Goal: Task Accomplishment & Management: Complete application form

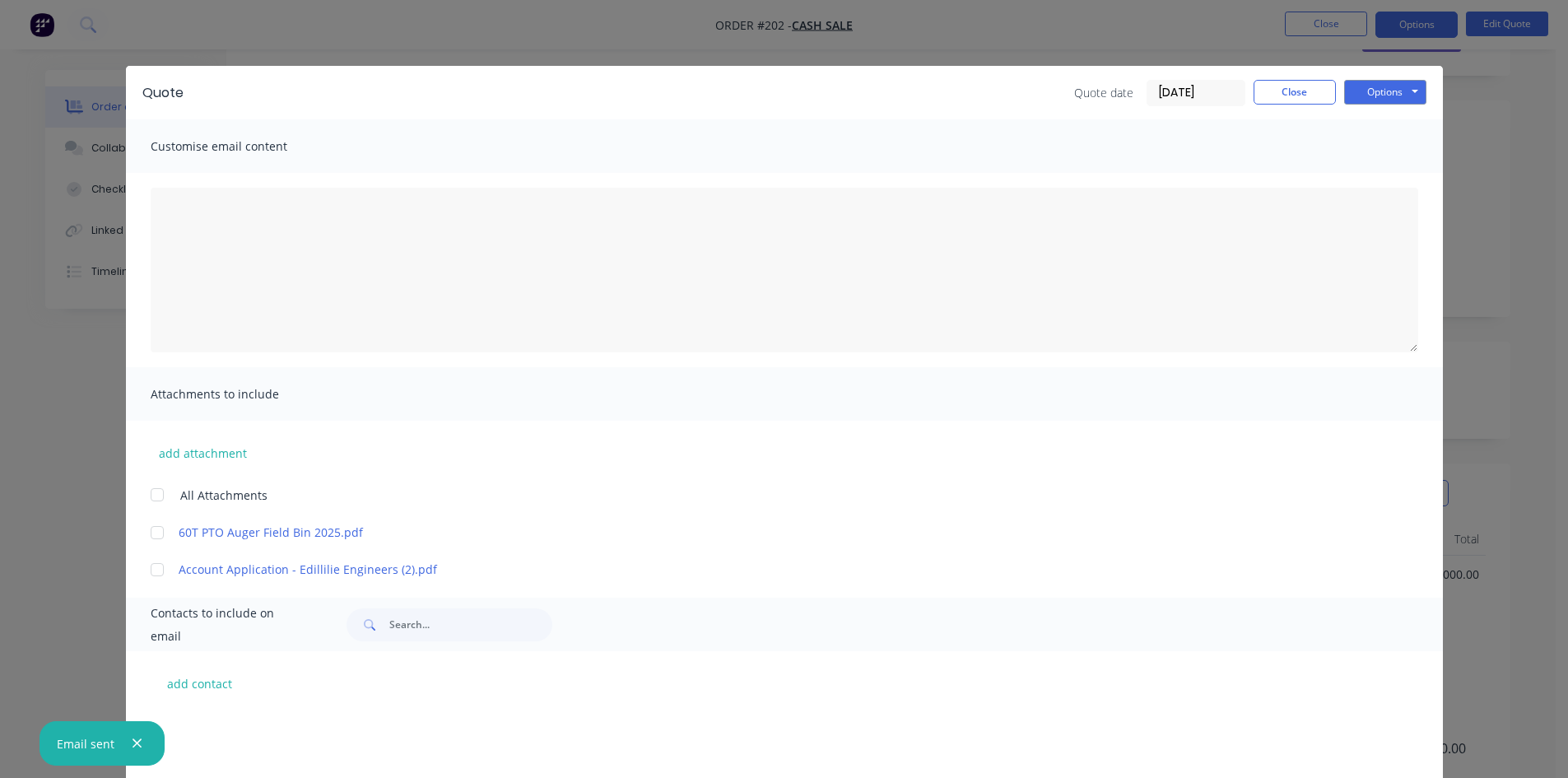
scroll to position [1401, 0]
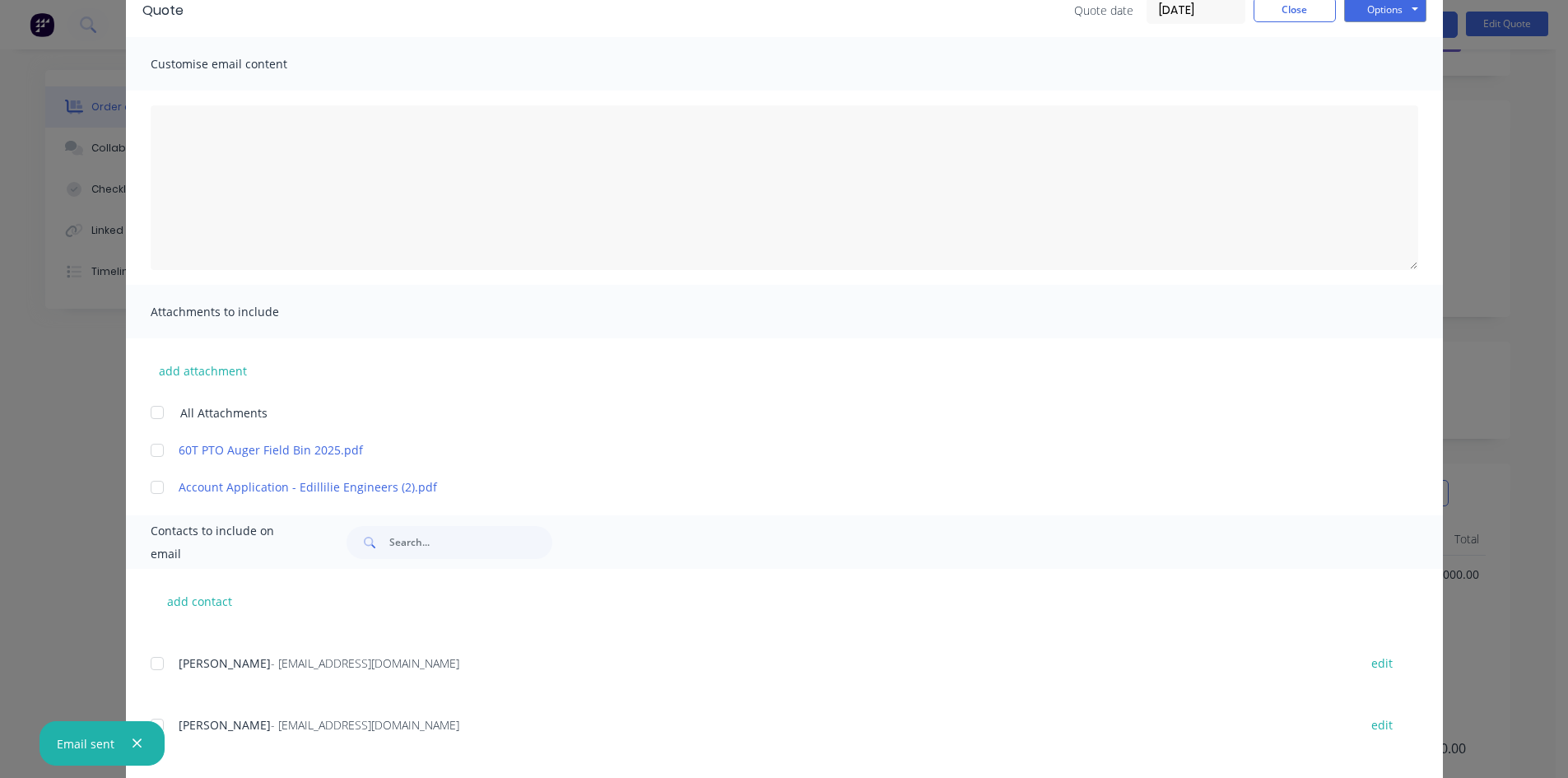
click at [138, 747] on icon "button" at bounding box center [136, 743] width 9 height 9
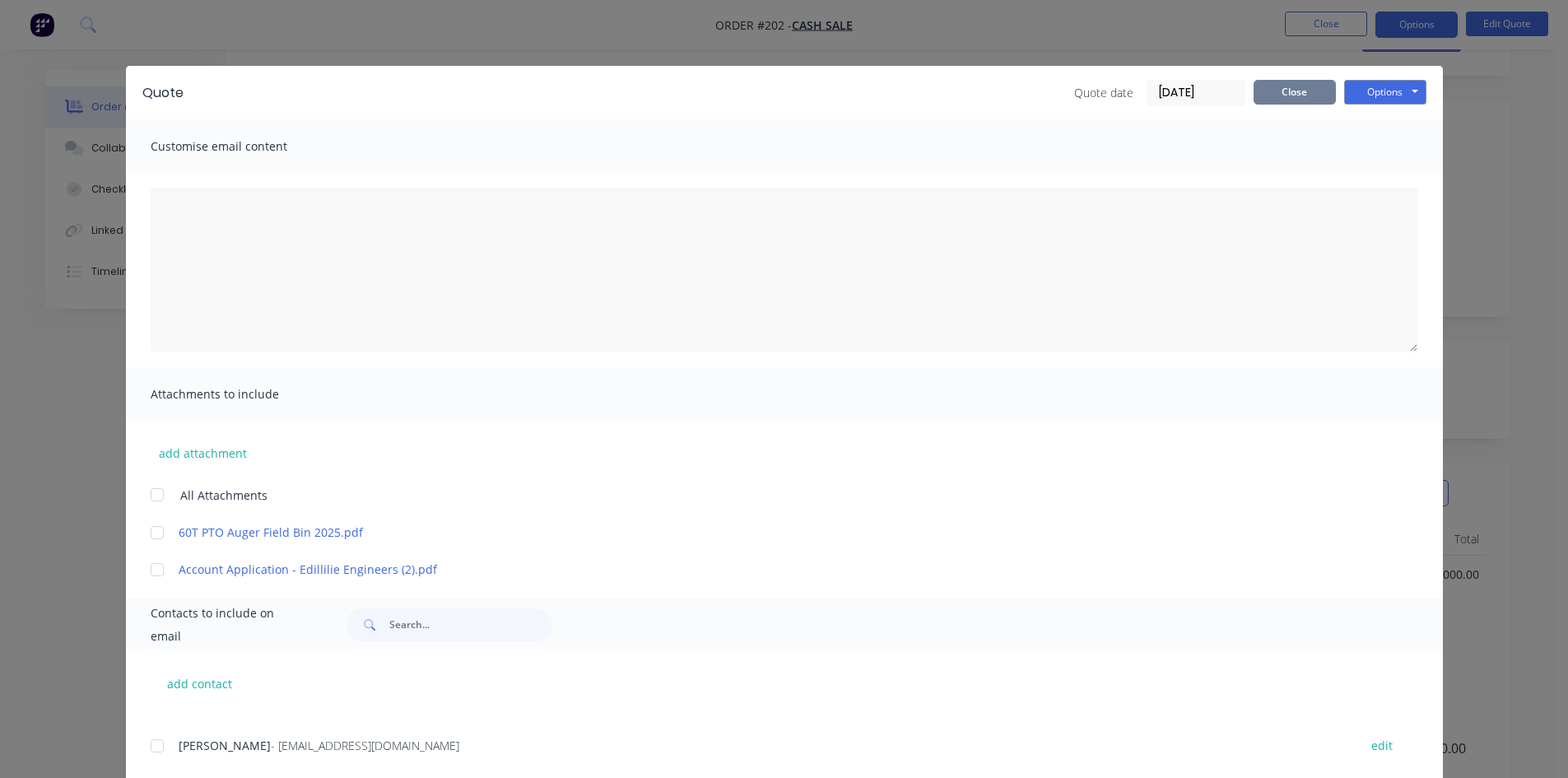
click at [1260, 93] on button "Close" at bounding box center [1295, 93] width 83 height 25
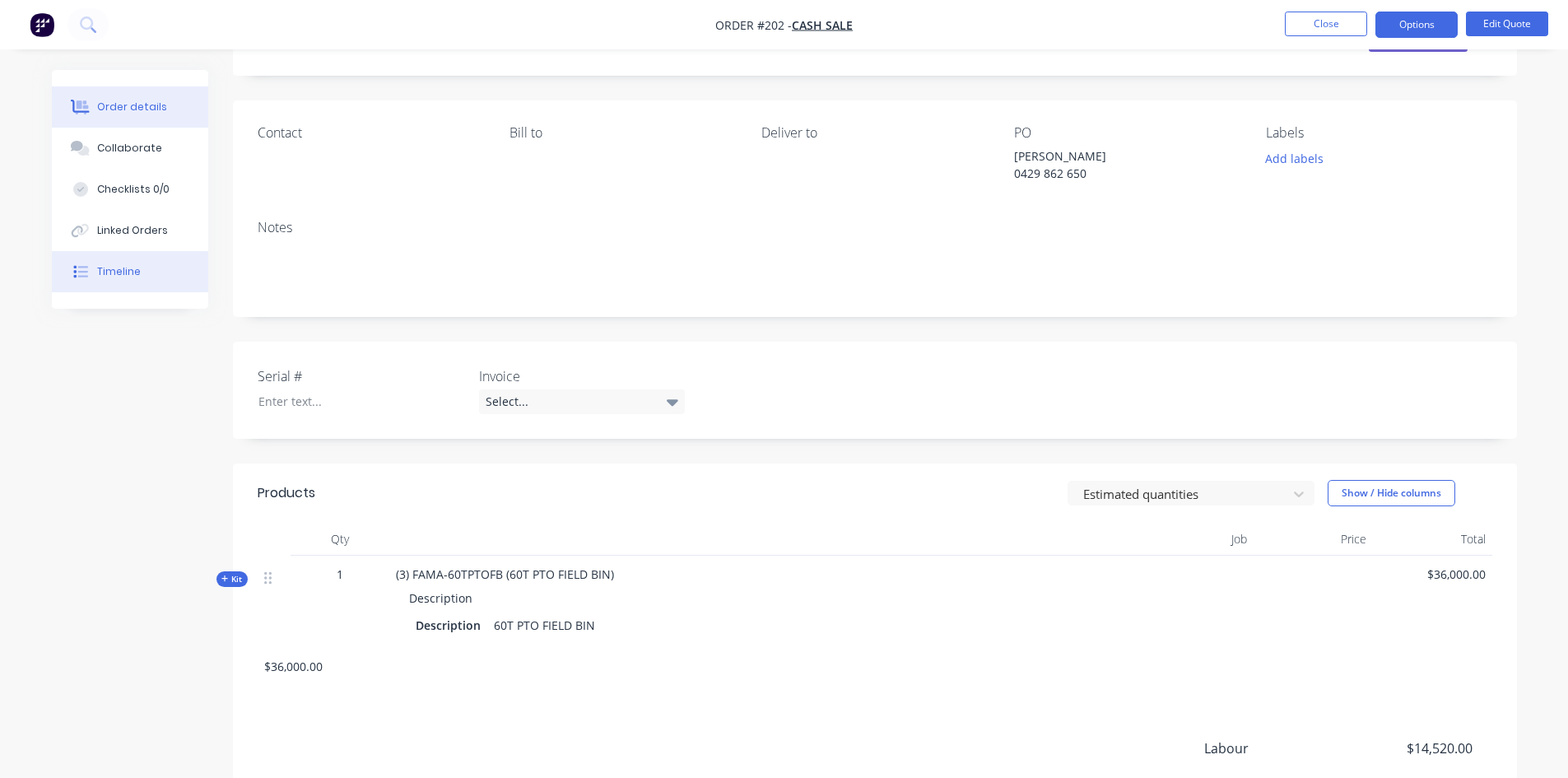
click at [122, 264] on div "Timeline" at bounding box center [118, 271] width 44 height 15
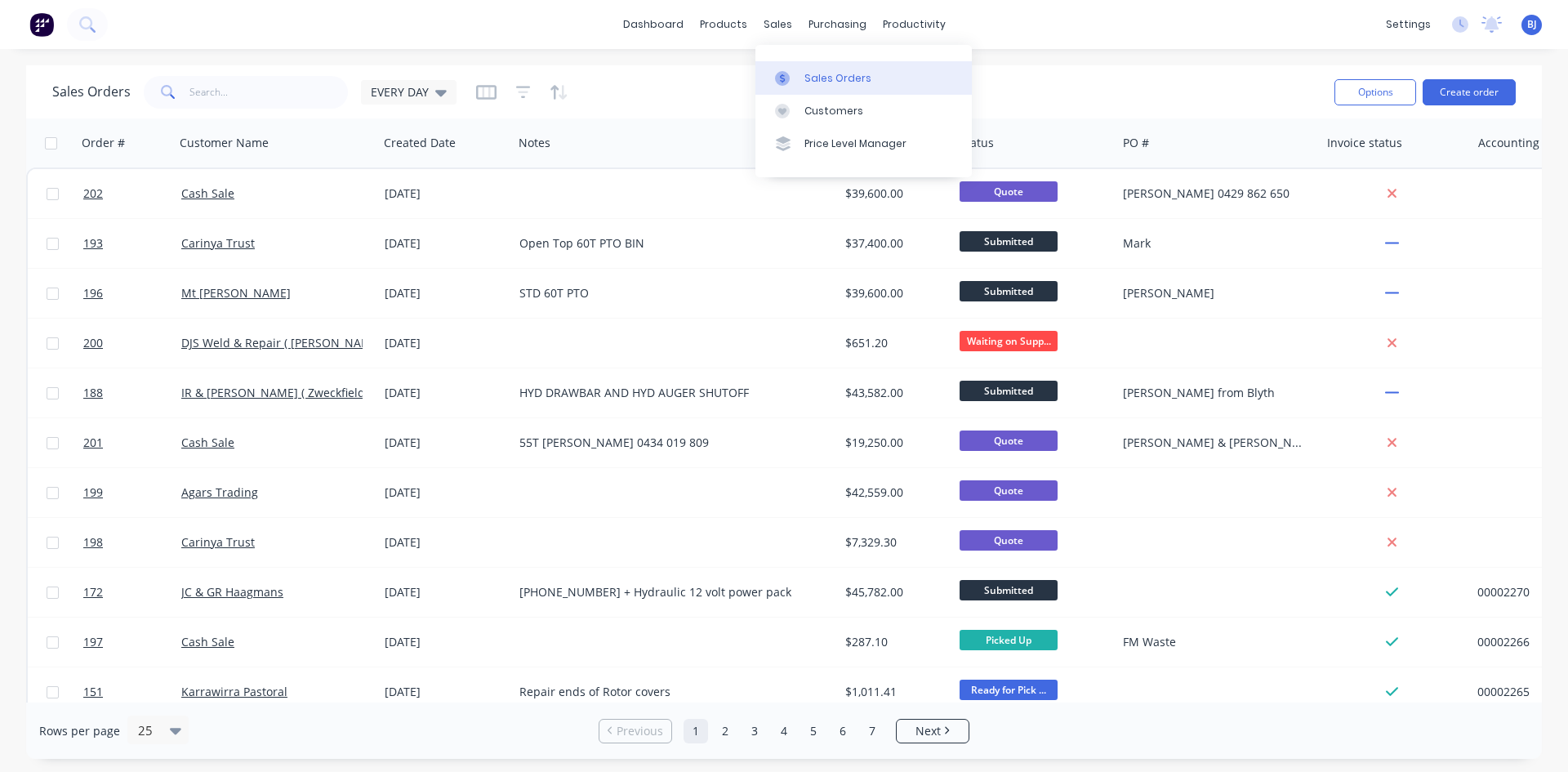
click at [789, 82] on div at bounding box center [787, 79] width 25 height 15
click at [804, 74] on div "Sales Orders" at bounding box center [838, 79] width 67 height 15
click at [786, 81] on icon at bounding box center [782, 79] width 15 height 15
click at [1466, 91] on button "Create order" at bounding box center [1469, 93] width 93 height 26
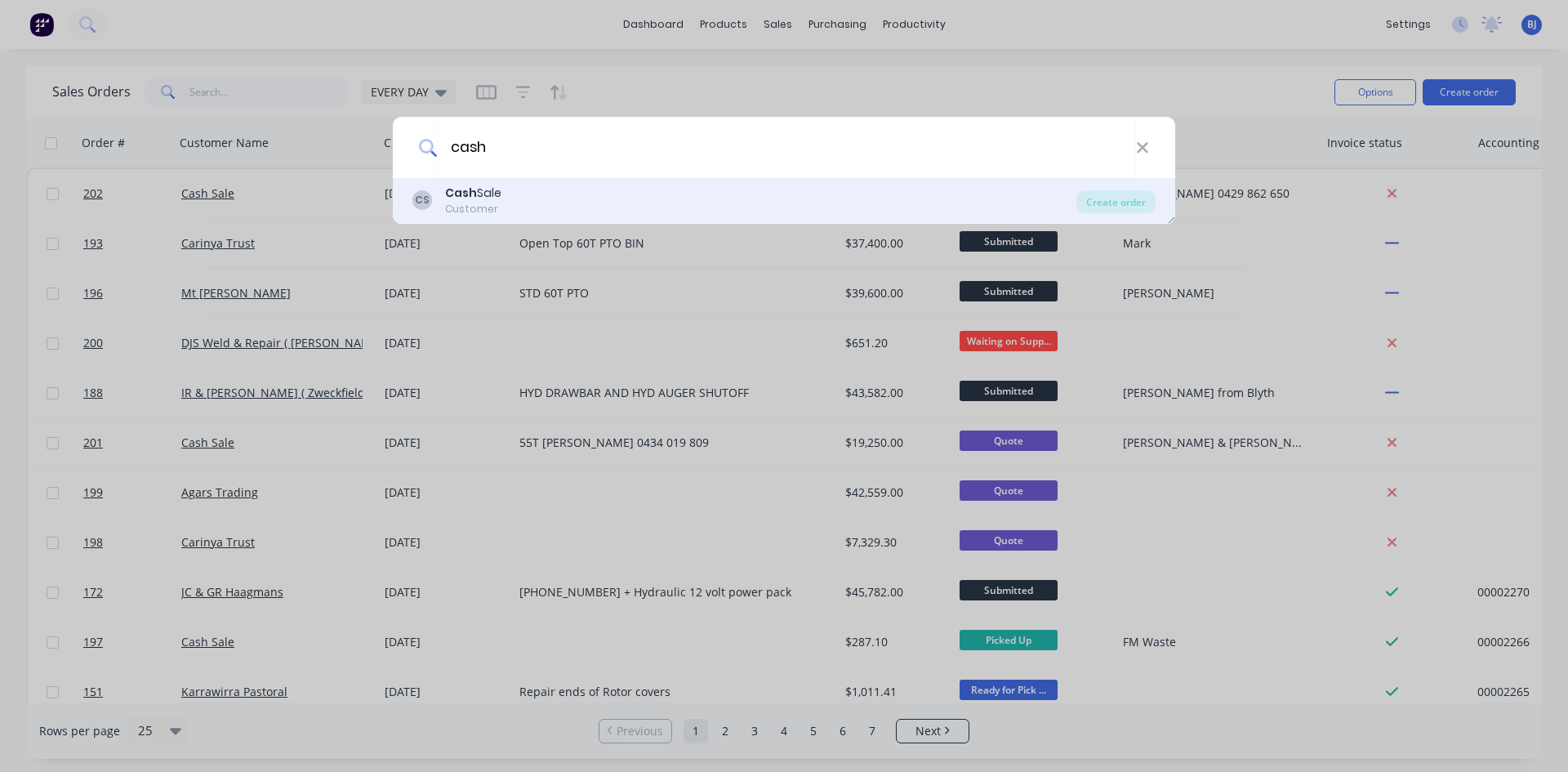
type input "cash"
click at [486, 190] on div "Cash Sale" at bounding box center [473, 193] width 57 height 17
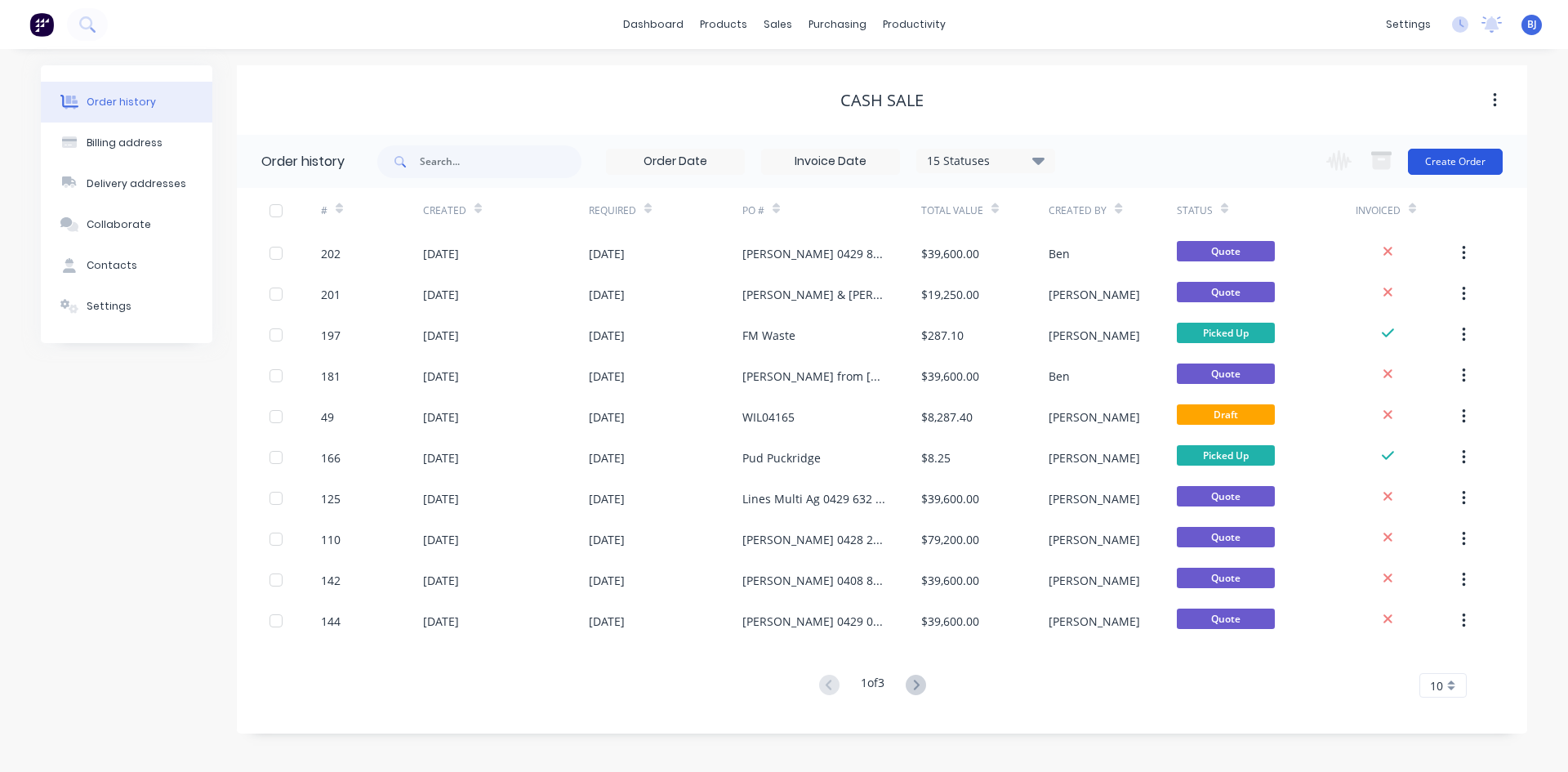
click at [1435, 162] on button "Create Order" at bounding box center [1455, 162] width 94 height 26
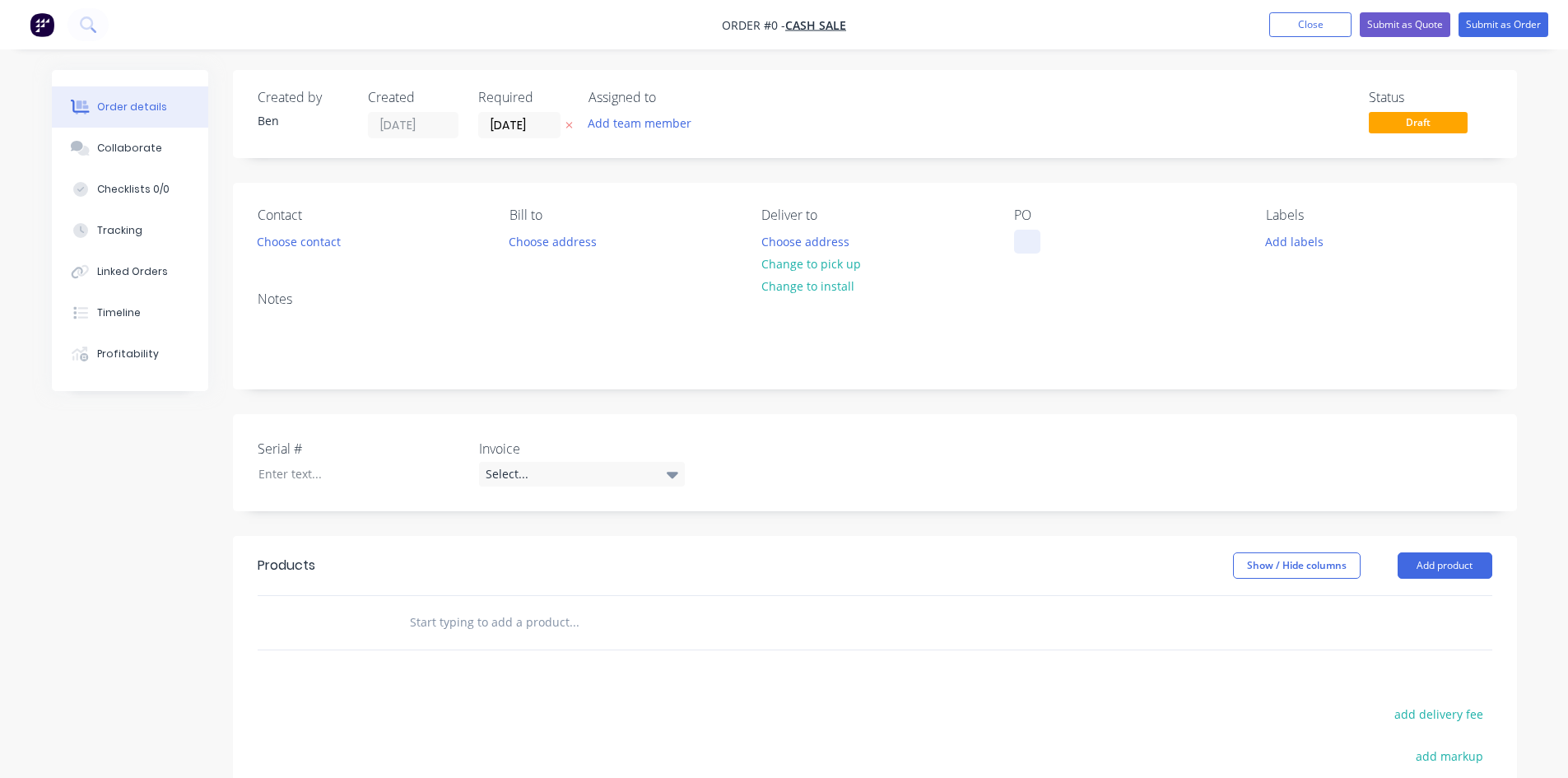
click at [1019, 236] on div at bounding box center [1027, 241] width 26 height 24
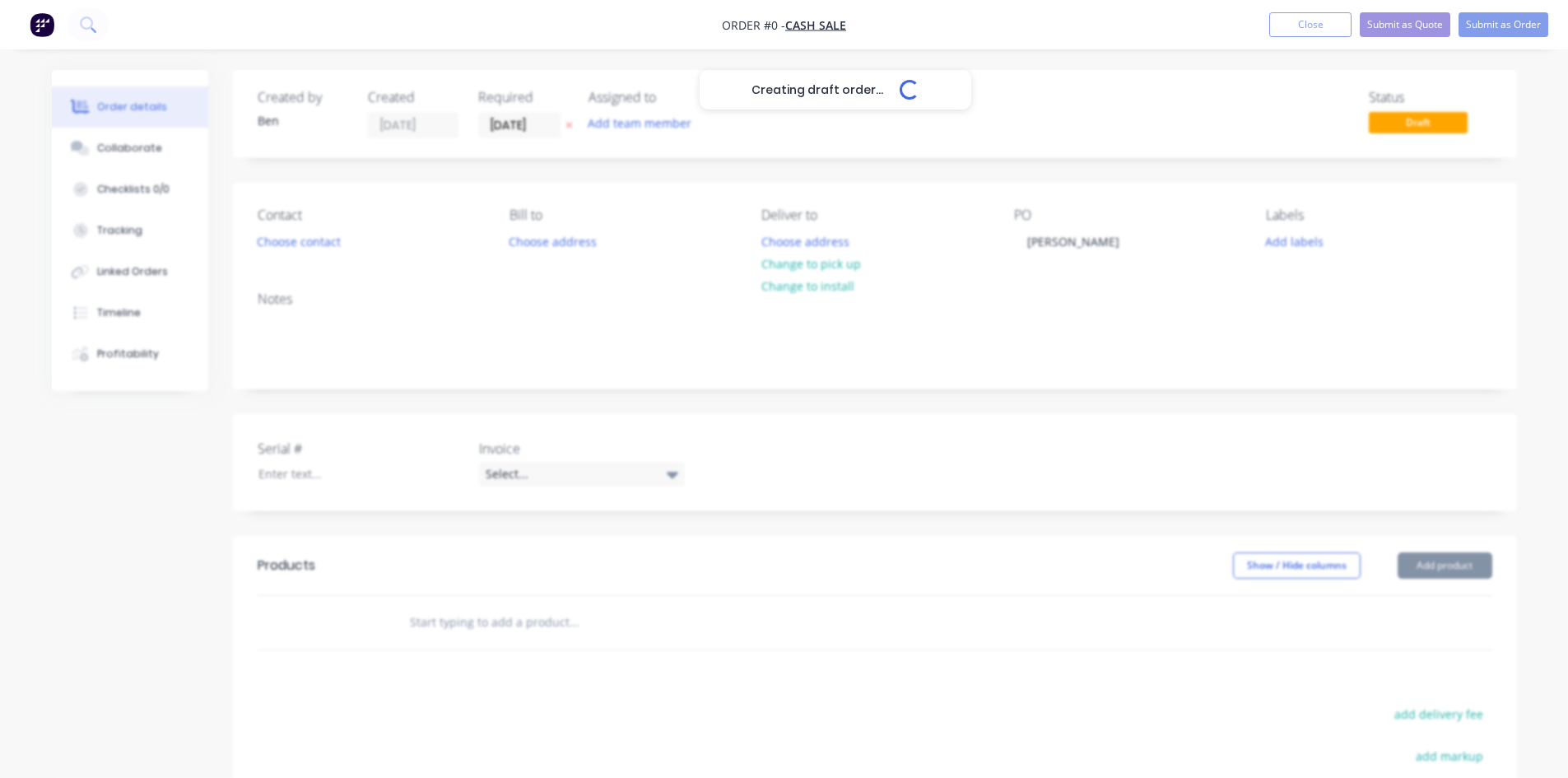
click at [1432, 565] on div "Creating draft order... Loading... Order details Collaborate Checklists 0/0 Tra…" at bounding box center [784, 551] width 1498 height 963
click at [1425, 562] on button "Add product" at bounding box center [1445, 566] width 94 height 26
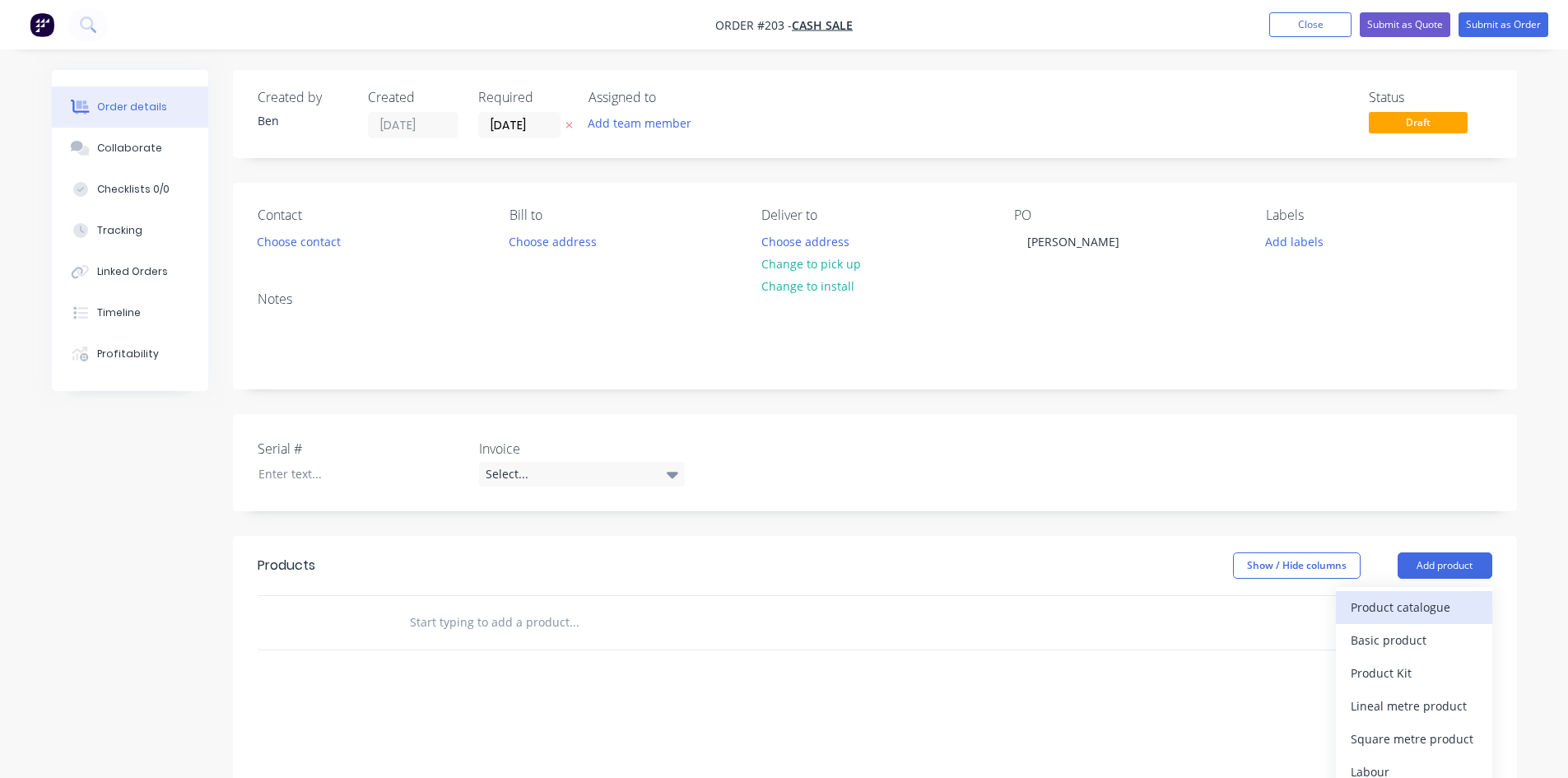
click at [1394, 603] on div "Product catalogue" at bounding box center [1413, 607] width 127 height 24
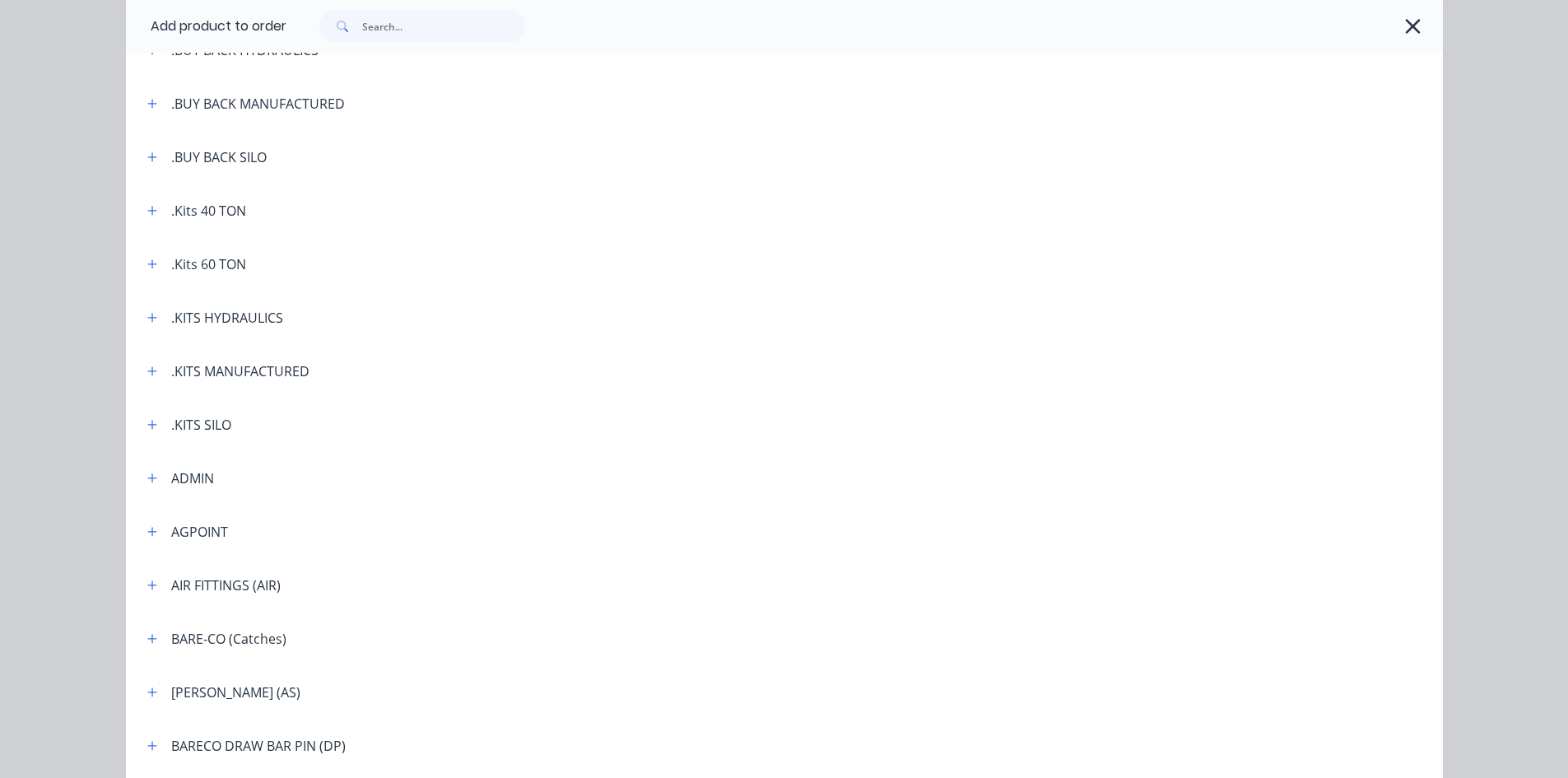
scroll to position [329, 0]
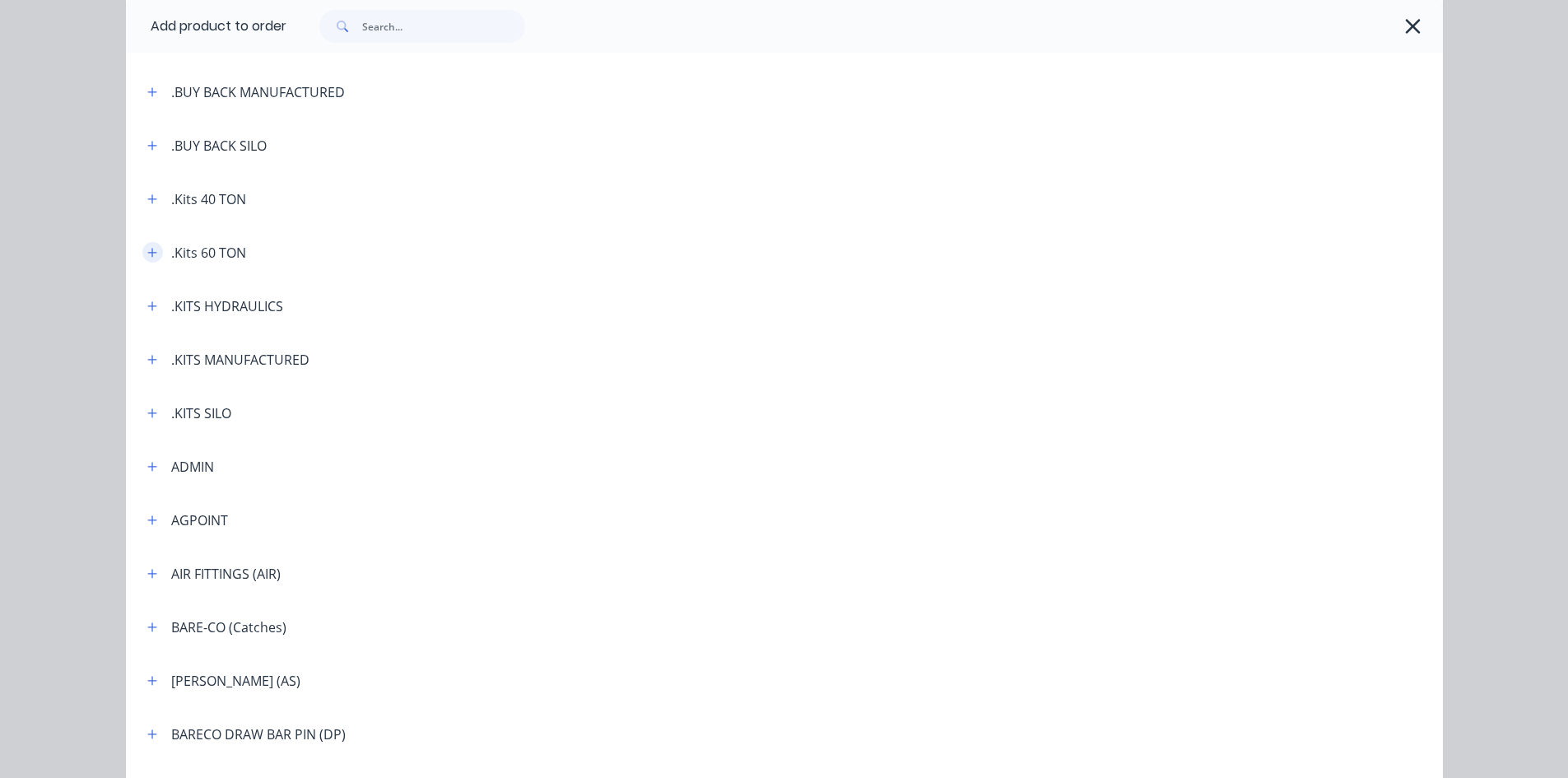
click at [147, 248] on icon "button" at bounding box center [152, 253] width 10 height 12
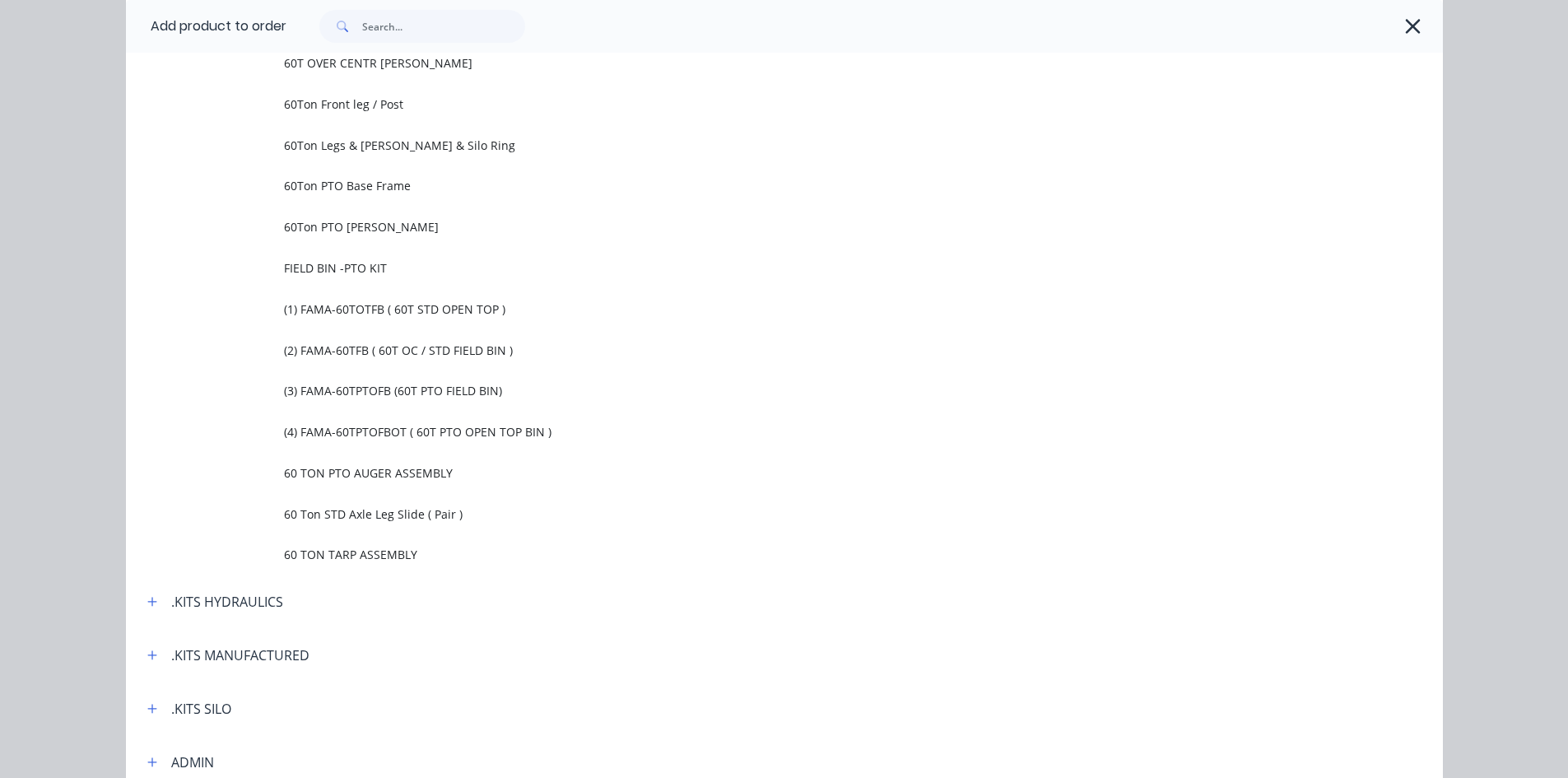
scroll to position [1316, 0]
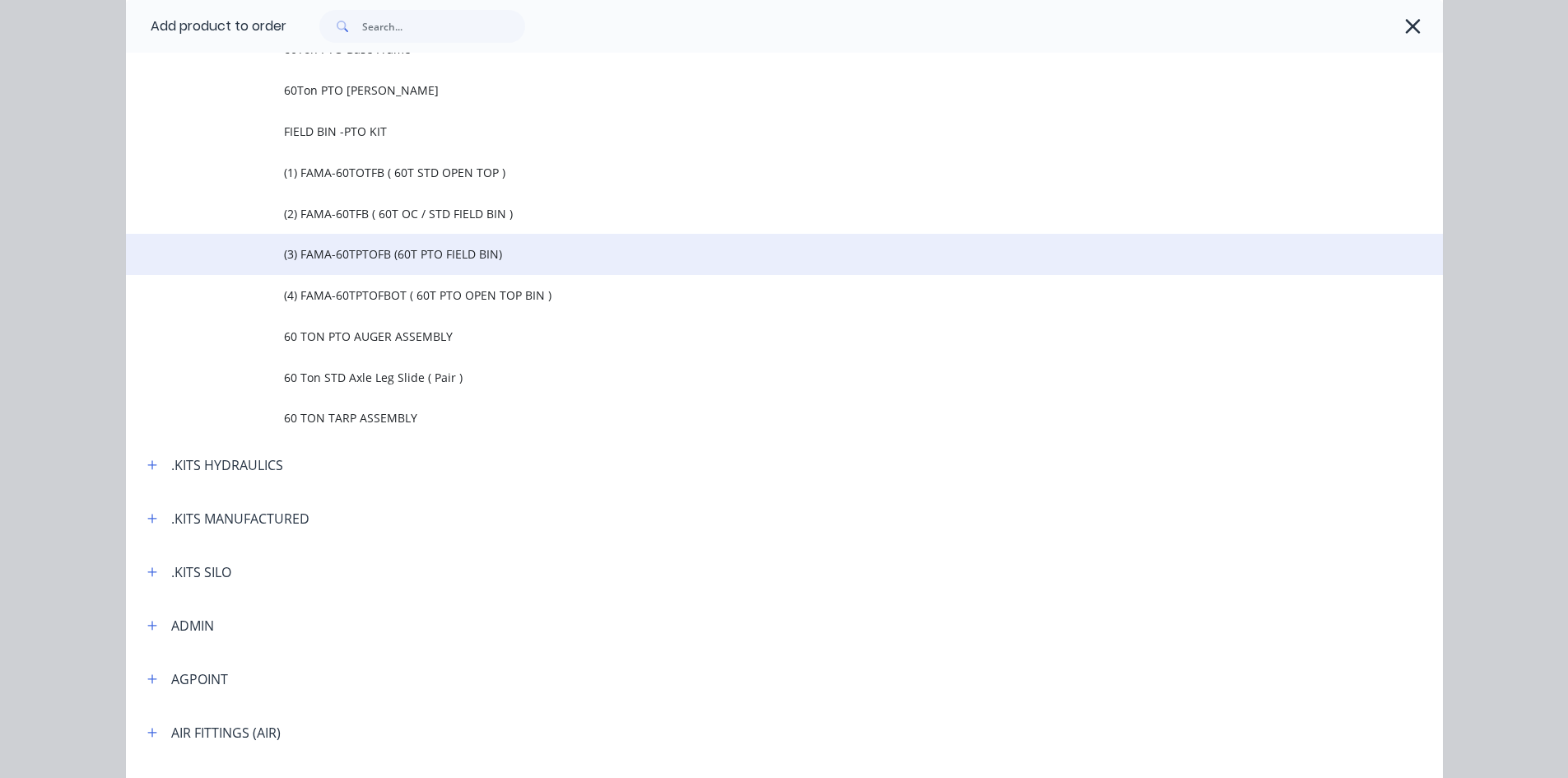
click at [402, 255] on span "(3) FAMA-60TPTOFB (60T PTO FIELD BIN)" at bounding box center [747, 254] width 927 height 17
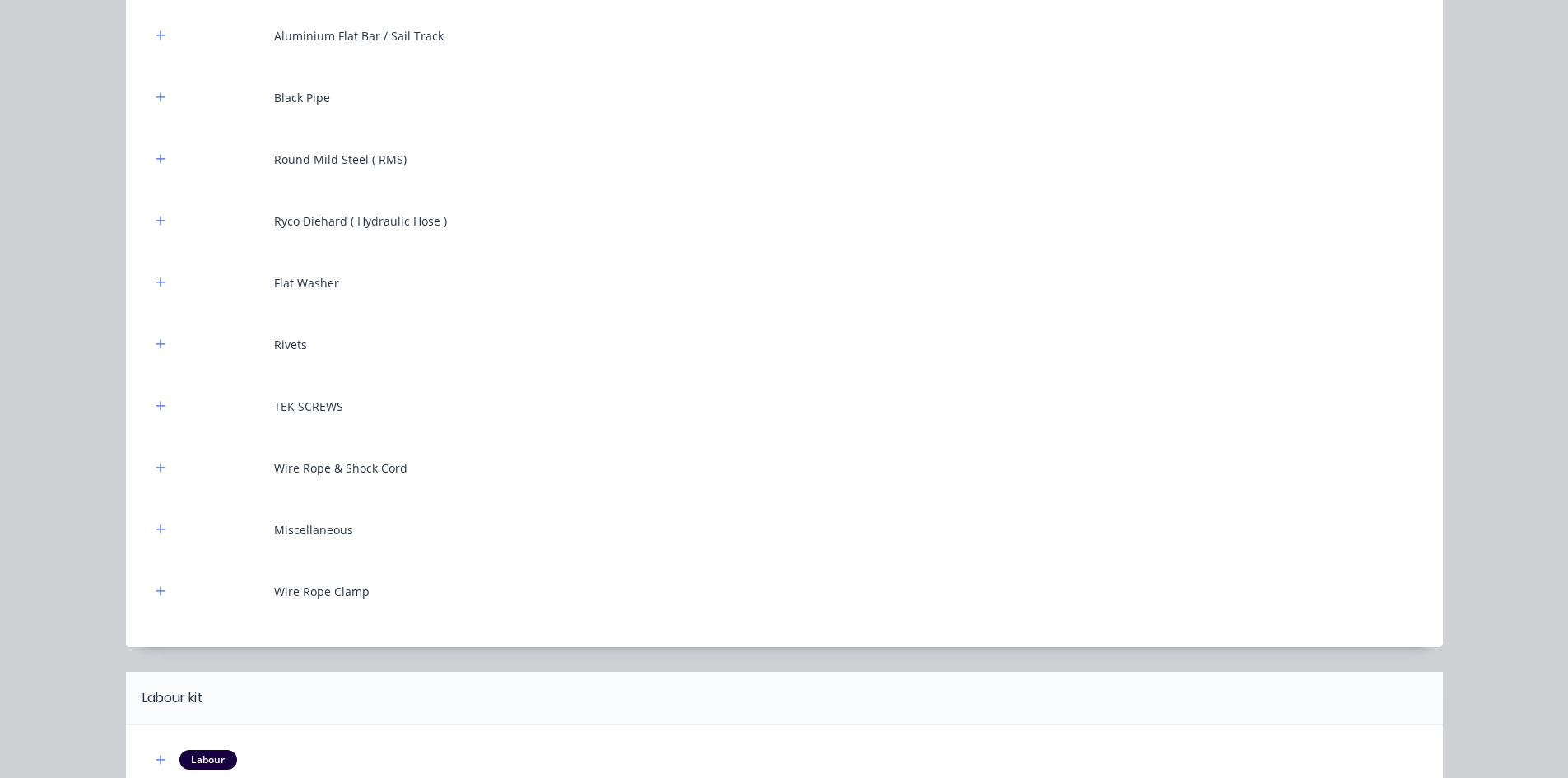
scroll to position [9671, 0]
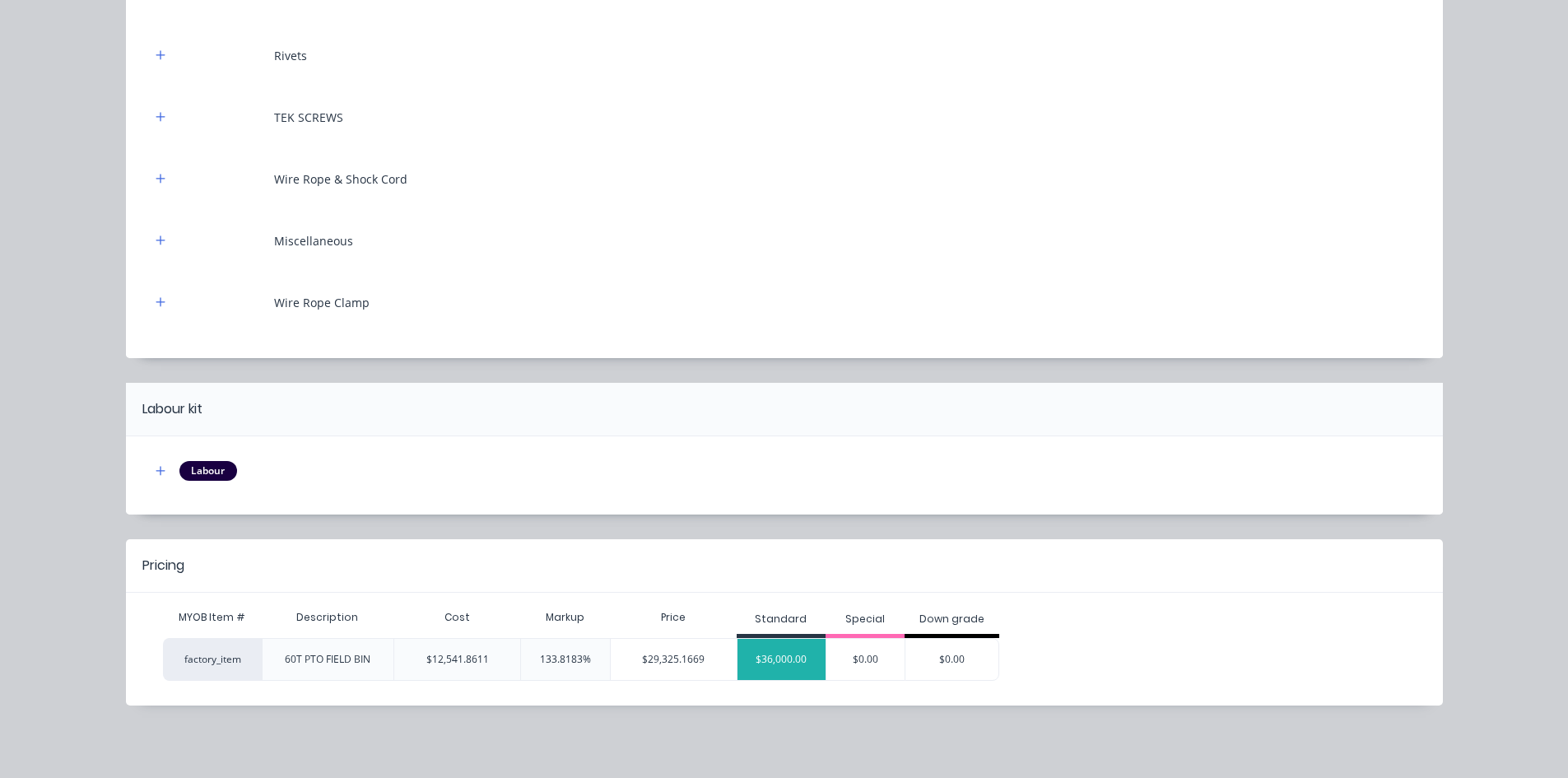
click at [767, 650] on div "$36,000.00" at bounding box center [782, 659] width 88 height 41
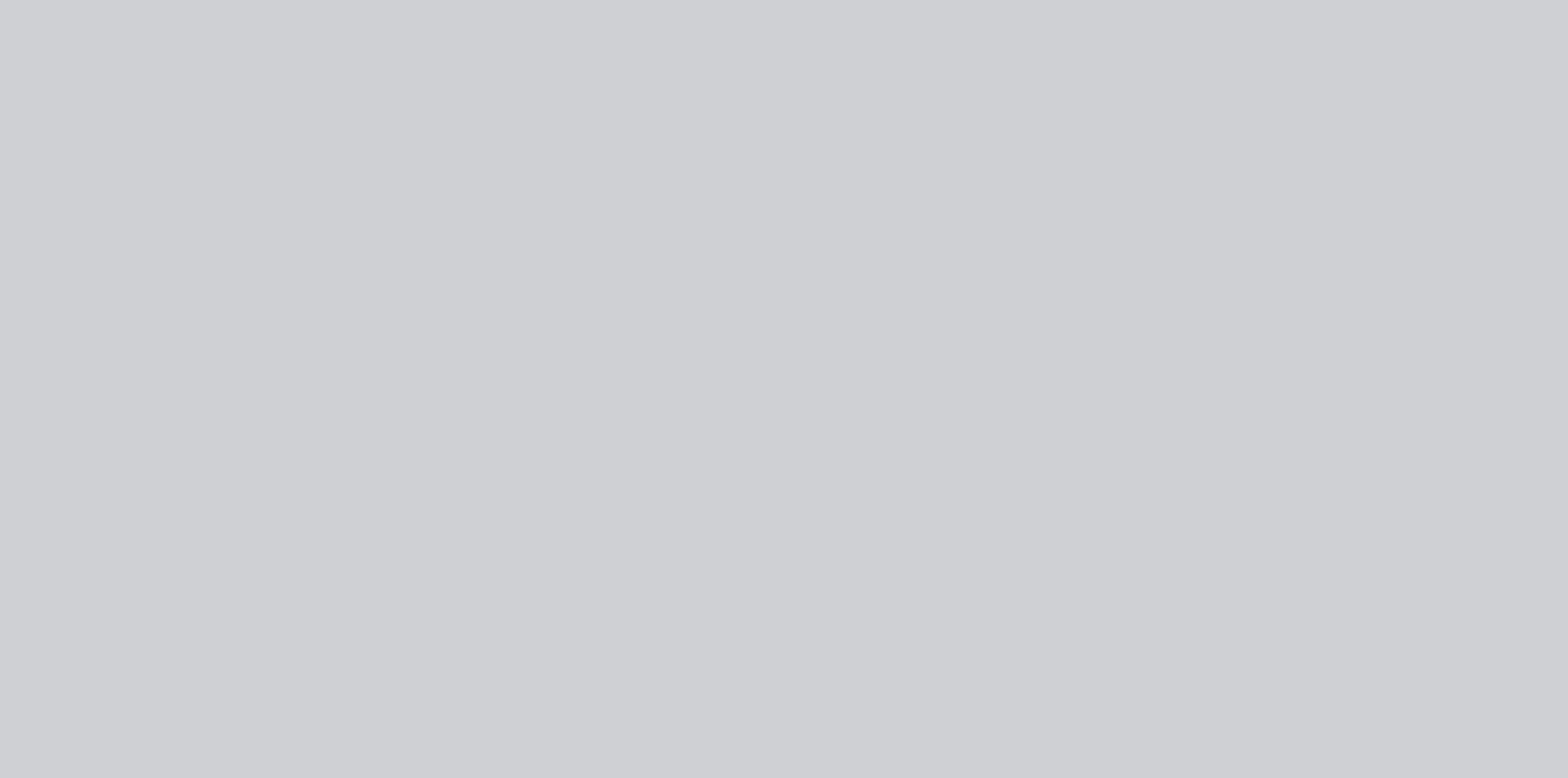
scroll to position [0, 0]
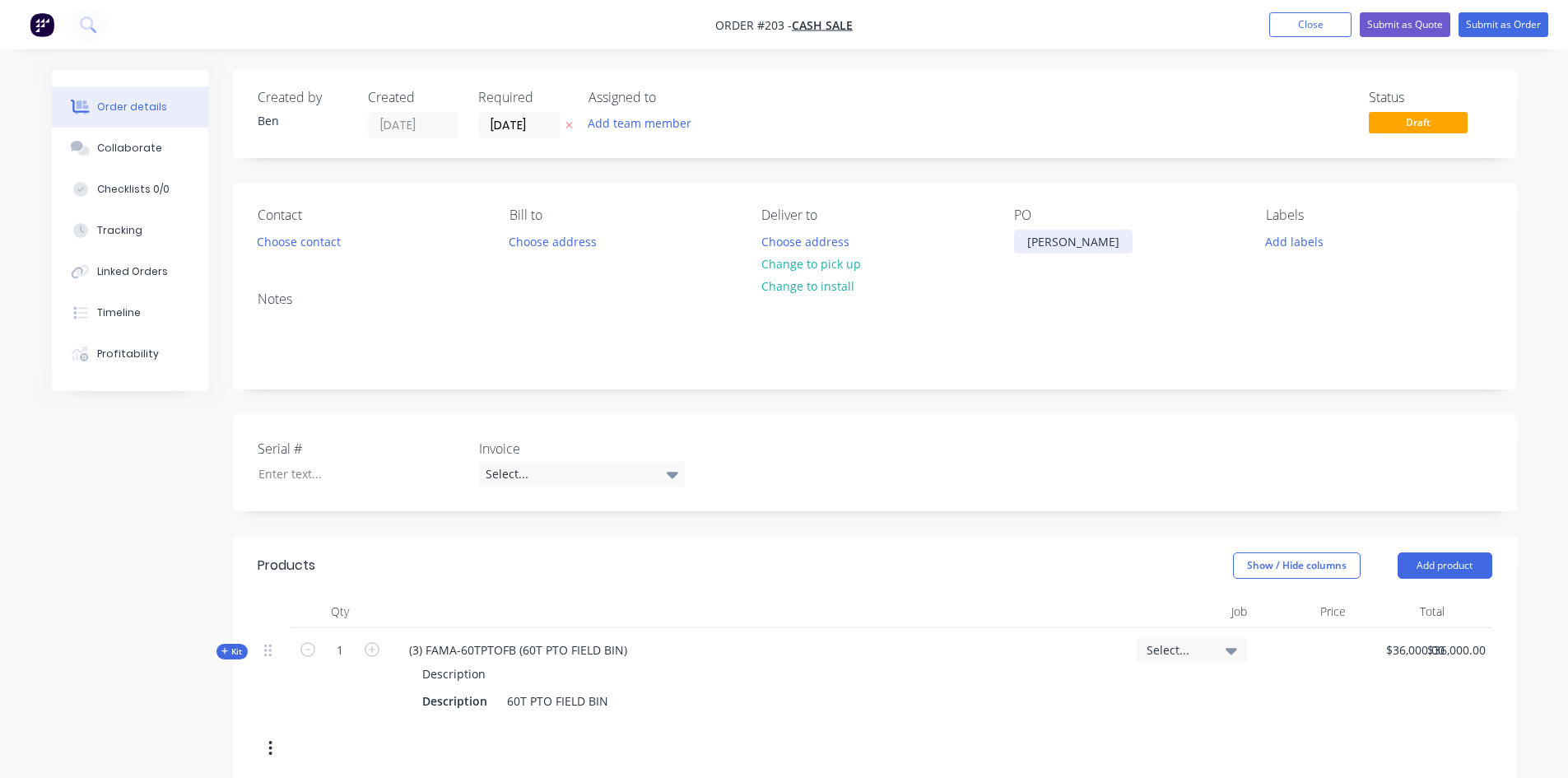
click at [1090, 242] on div "[PERSON_NAME]" at bounding box center [1073, 241] width 118 height 24
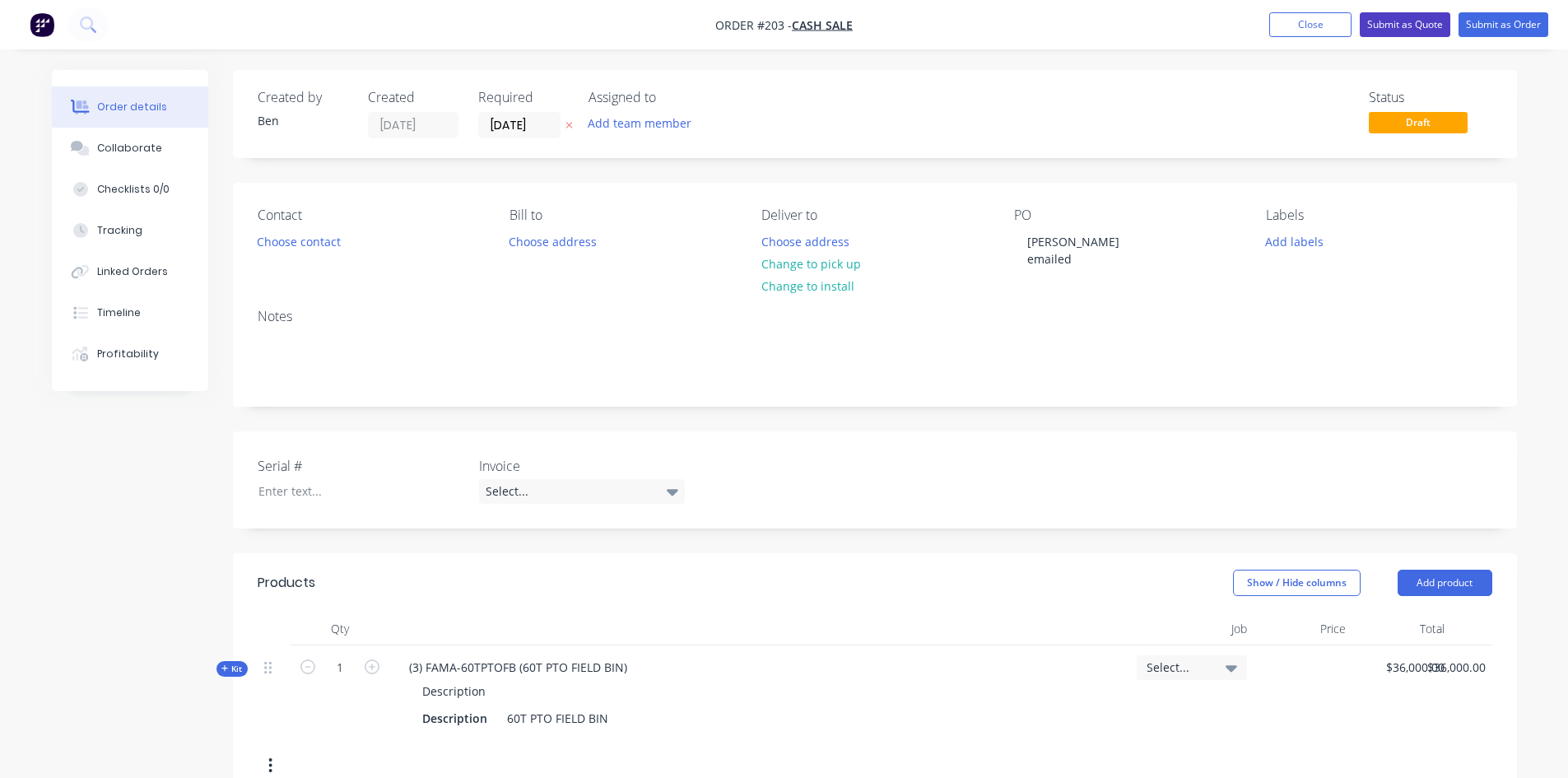
click at [1438, 30] on button "Submit as Quote" at bounding box center [1404, 25] width 90 height 25
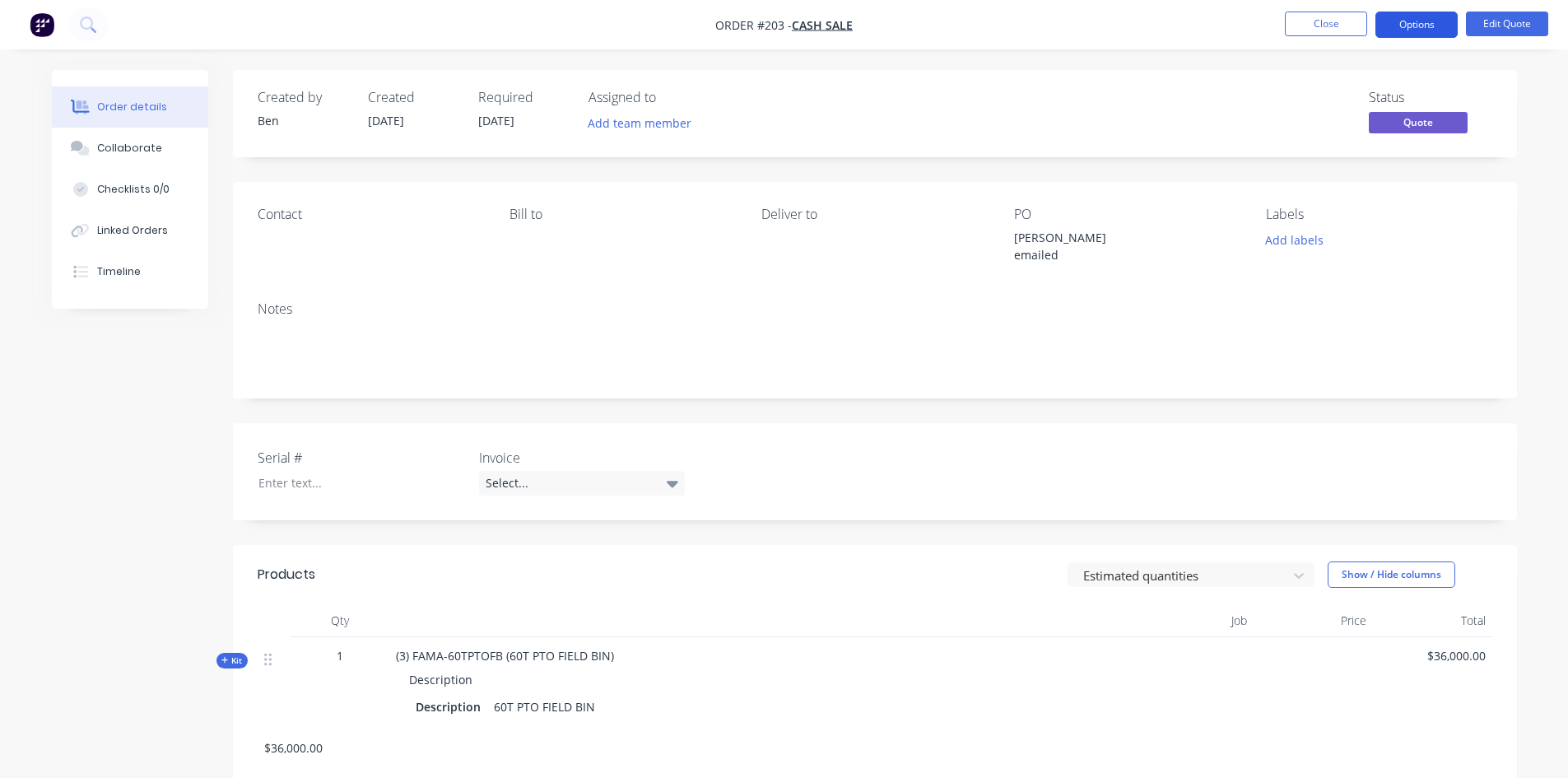
click at [1436, 27] on button "Options" at bounding box center [1417, 25] width 83 height 26
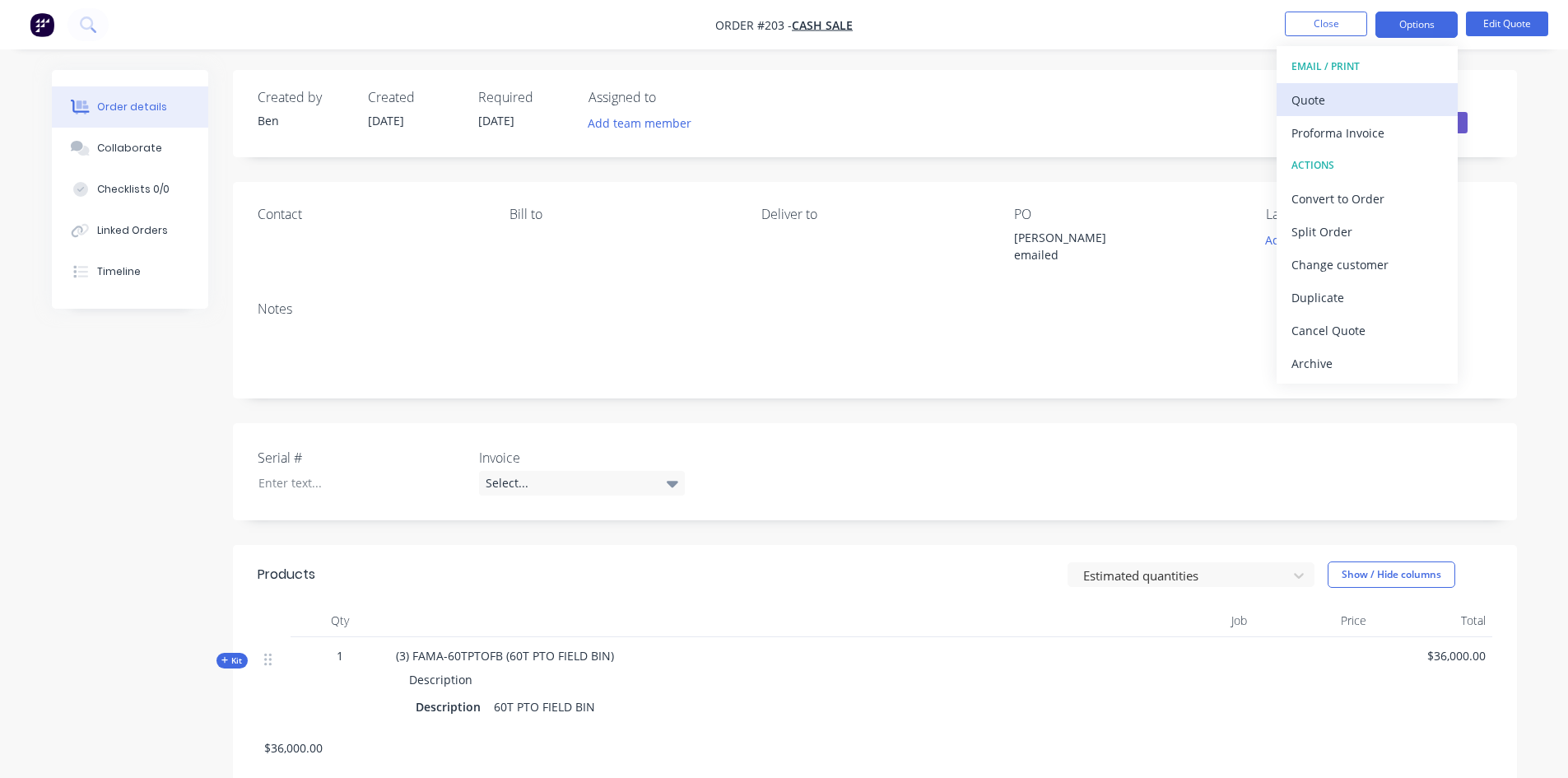
click at [1327, 107] on div "Quote" at bounding box center [1367, 99] width 151 height 24
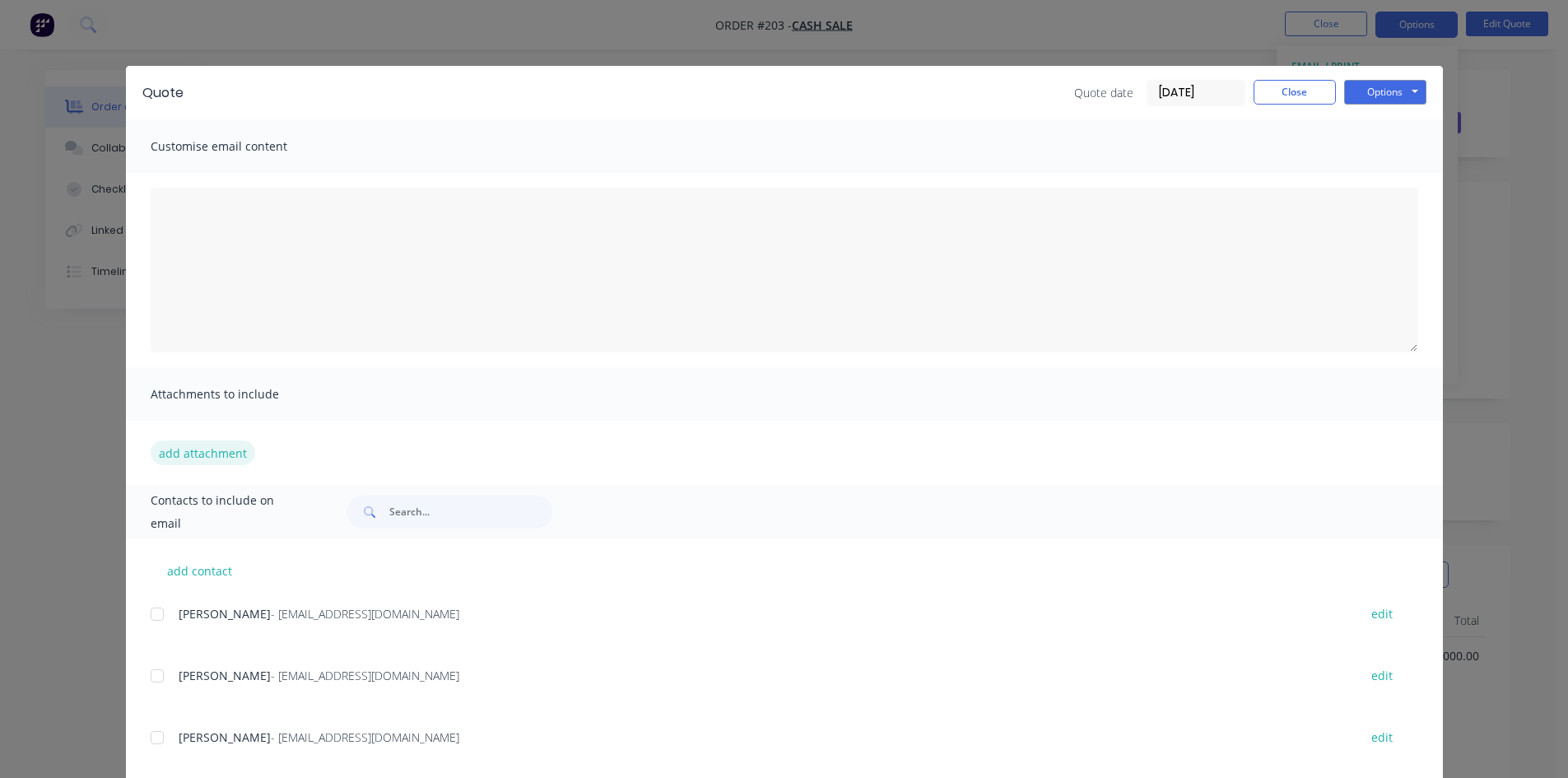
click at [197, 454] on button "add attachment" at bounding box center [203, 452] width 104 height 25
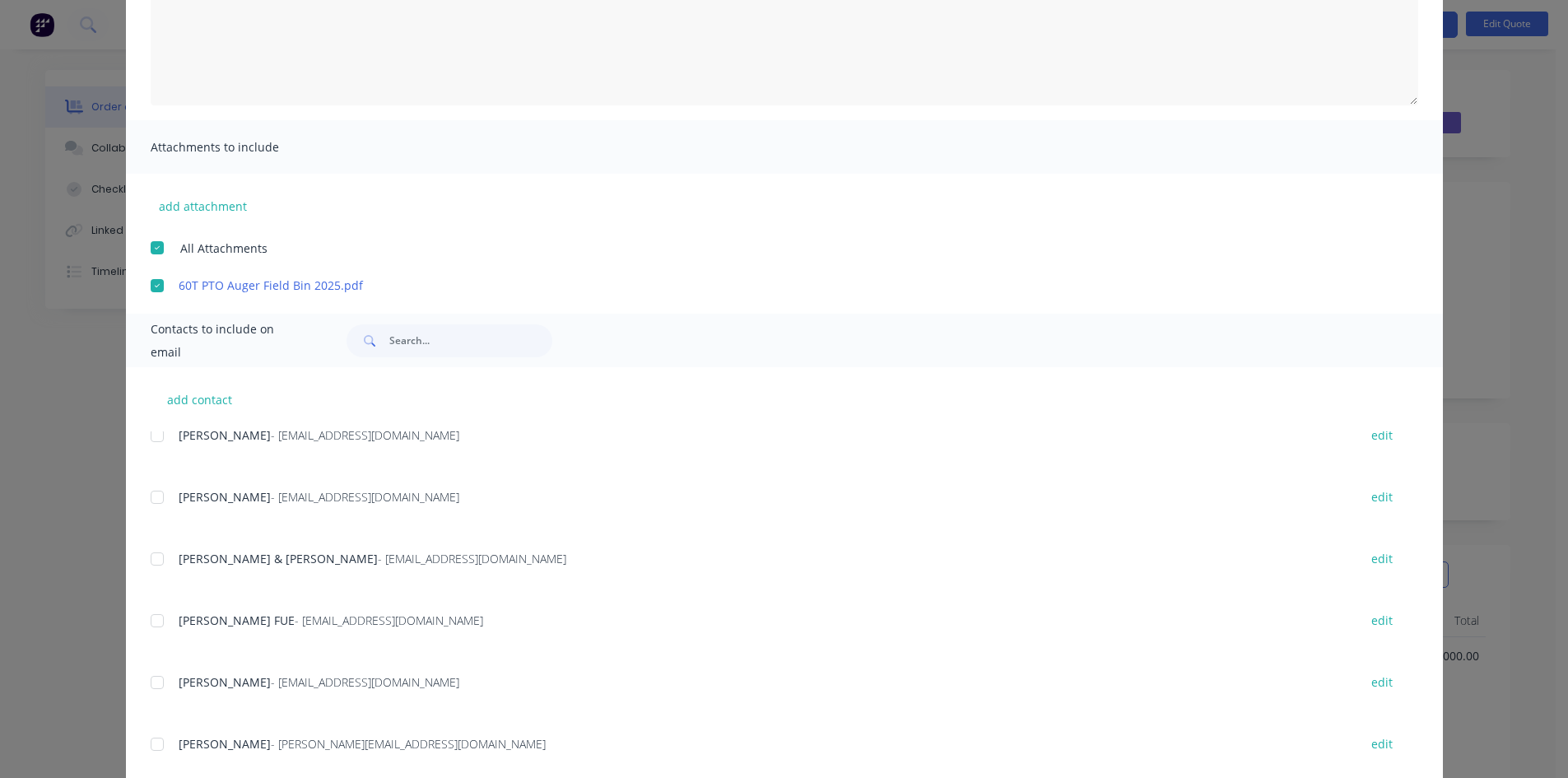
scroll to position [247, 0]
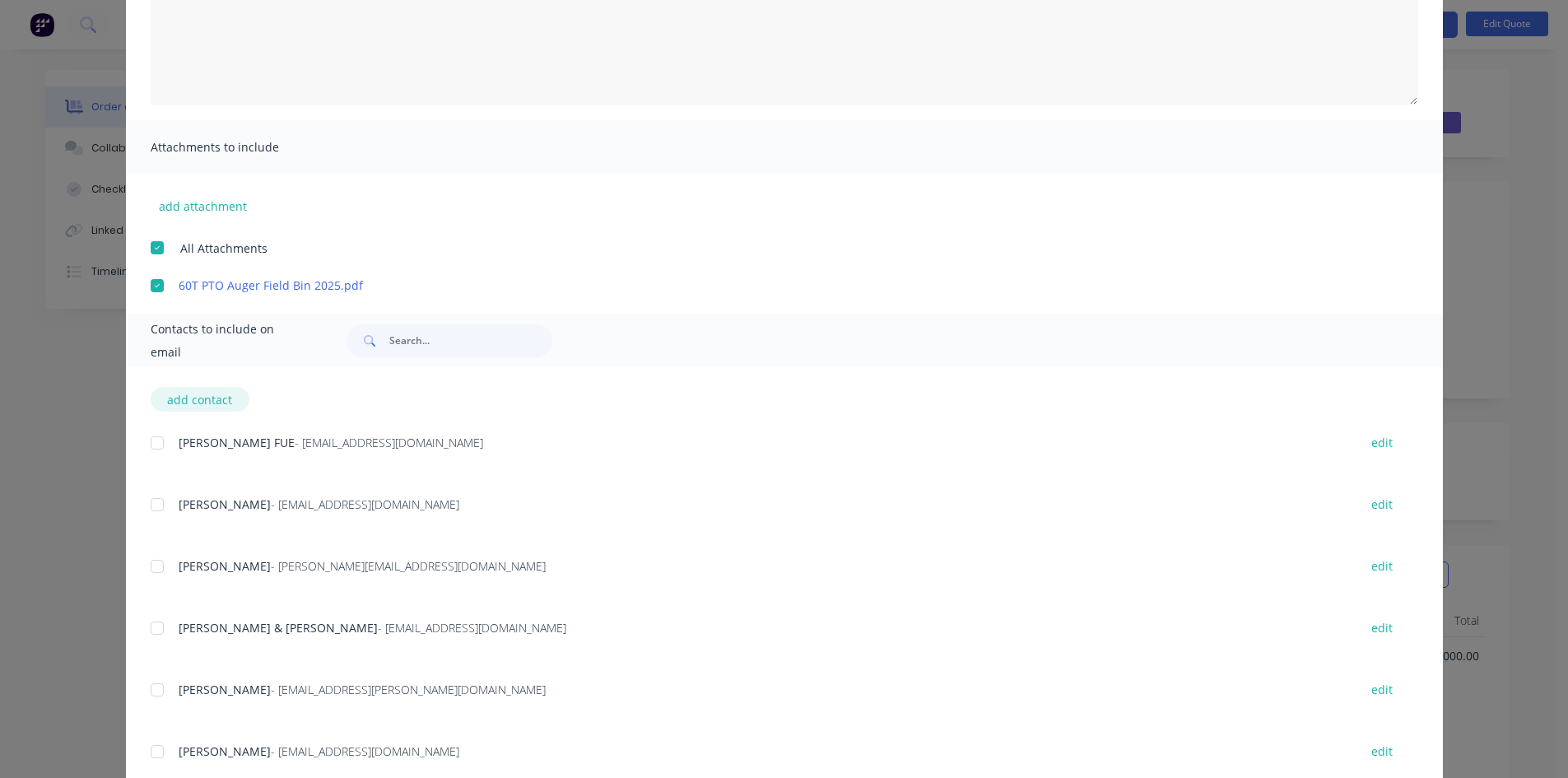
click at [193, 399] on button "add contact" at bounding box center [199, 399] width 98 height 25
select select "AU"
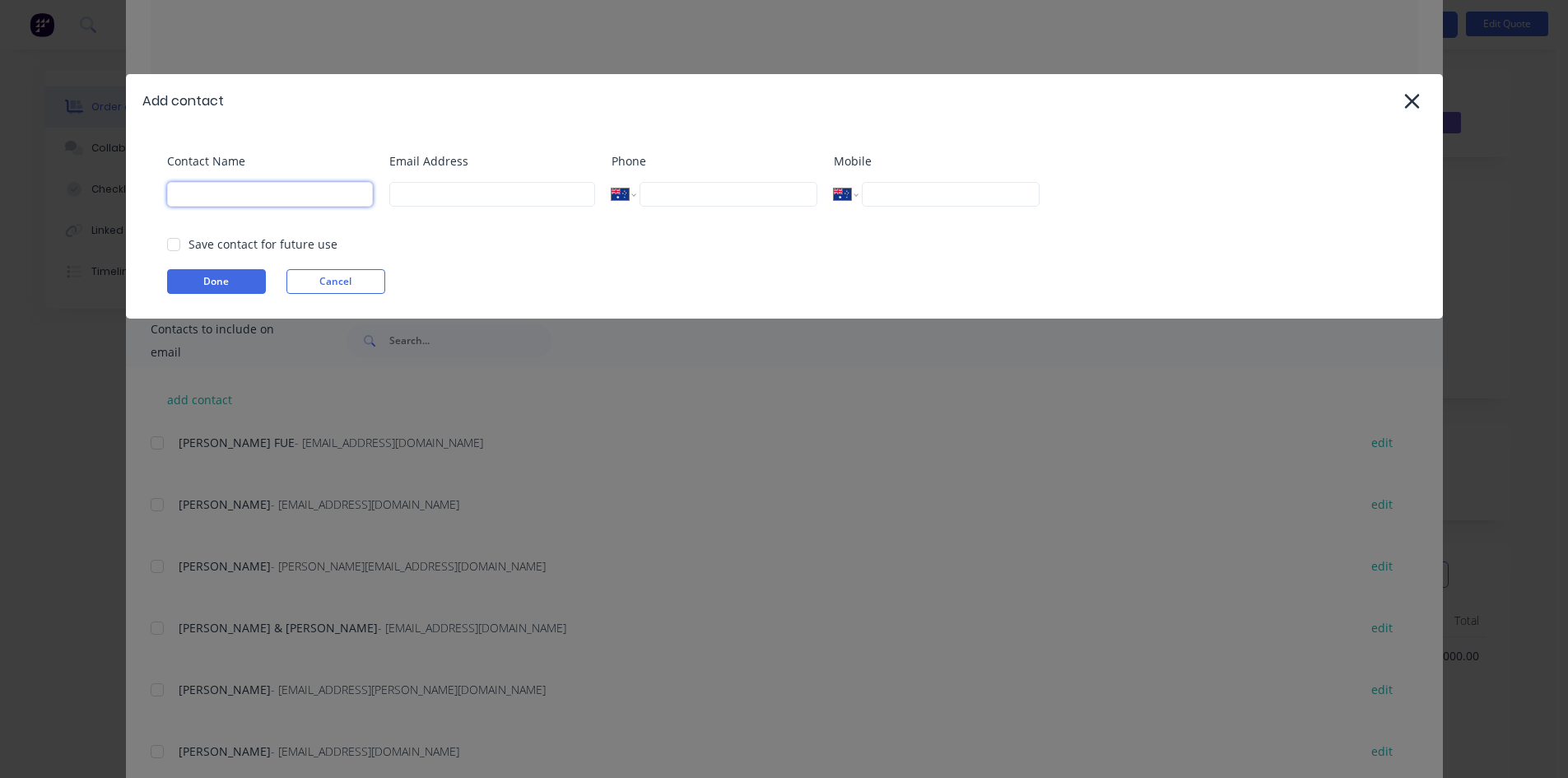
click at [203, 197] on input at bounding box center [270, 194] width 206 height 25
drag, startPoint x: 321, startPoint y: 198, endPoint x: 166, endPoint y: 212, distance: 155.6
click at [167, 212] on div "Contact Name [EMAIL_ADDRESS][DOMAIN_NAME]" at bounding box center [270, 185] width 206 height 67
type input "[EMAIL_ADDRESS][DOMAIN_NAME]"
click at [423, 197] on input at bounding box center [492, 194] width 206 height 25
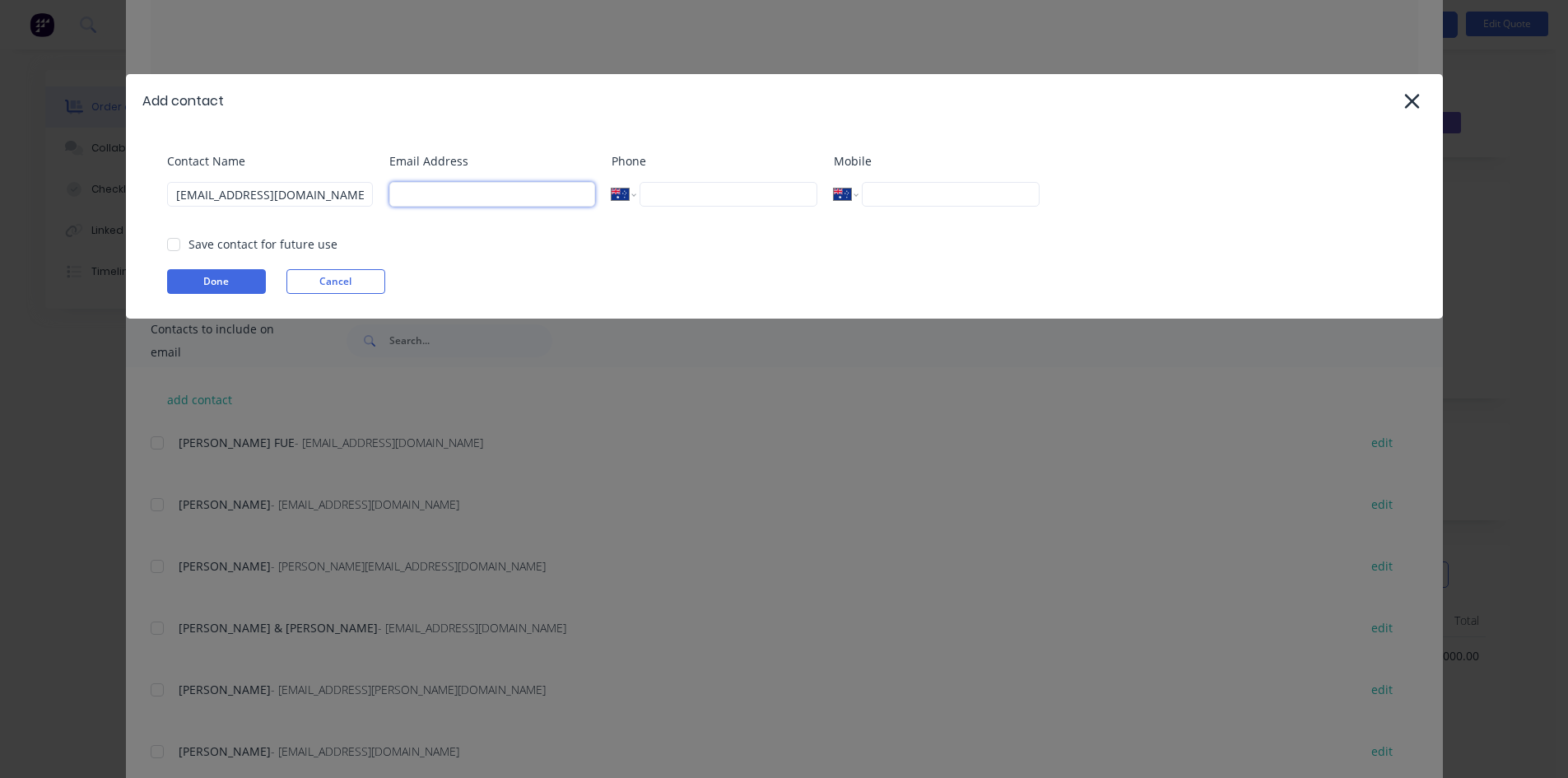
paste input "[EMAIL_ADDRESS][DOMAIN_NAME]"
type input "[EMAIL_ADDRESS][DOMAIN_NAME]"
click at [315, 193] on input "[EMAIL_ADDRESS][DOMAIN_NAME]" at bounding box center [270, 194] width 206 height 25
type input "f"
click at [174, 241] on div at bounding box center [174, 245] width 33 height 33
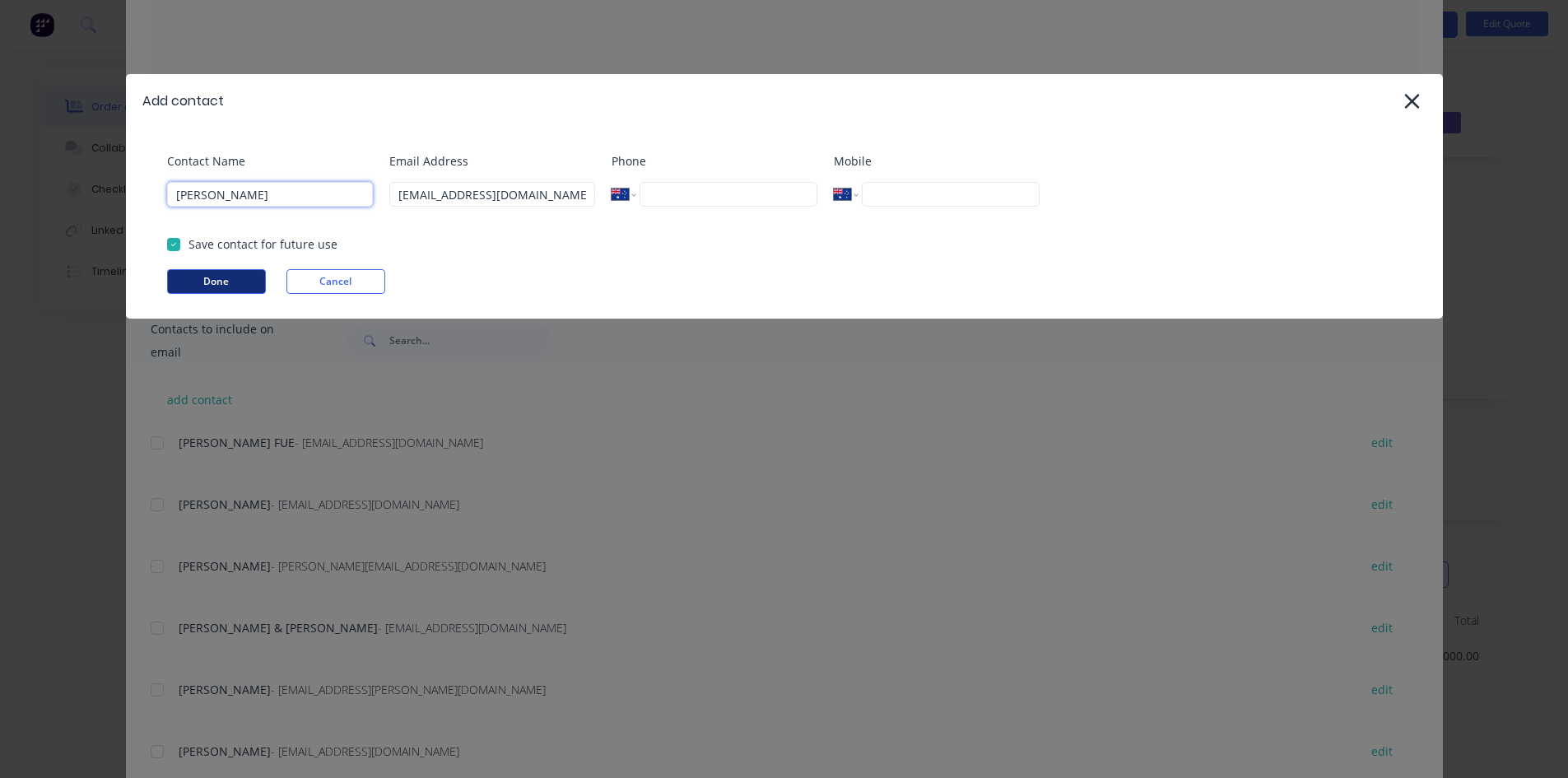
type input "[PERSON_NAME]"
click at [208, 281] on button "Done" at bounding box center [216, 281] width 98 height 25
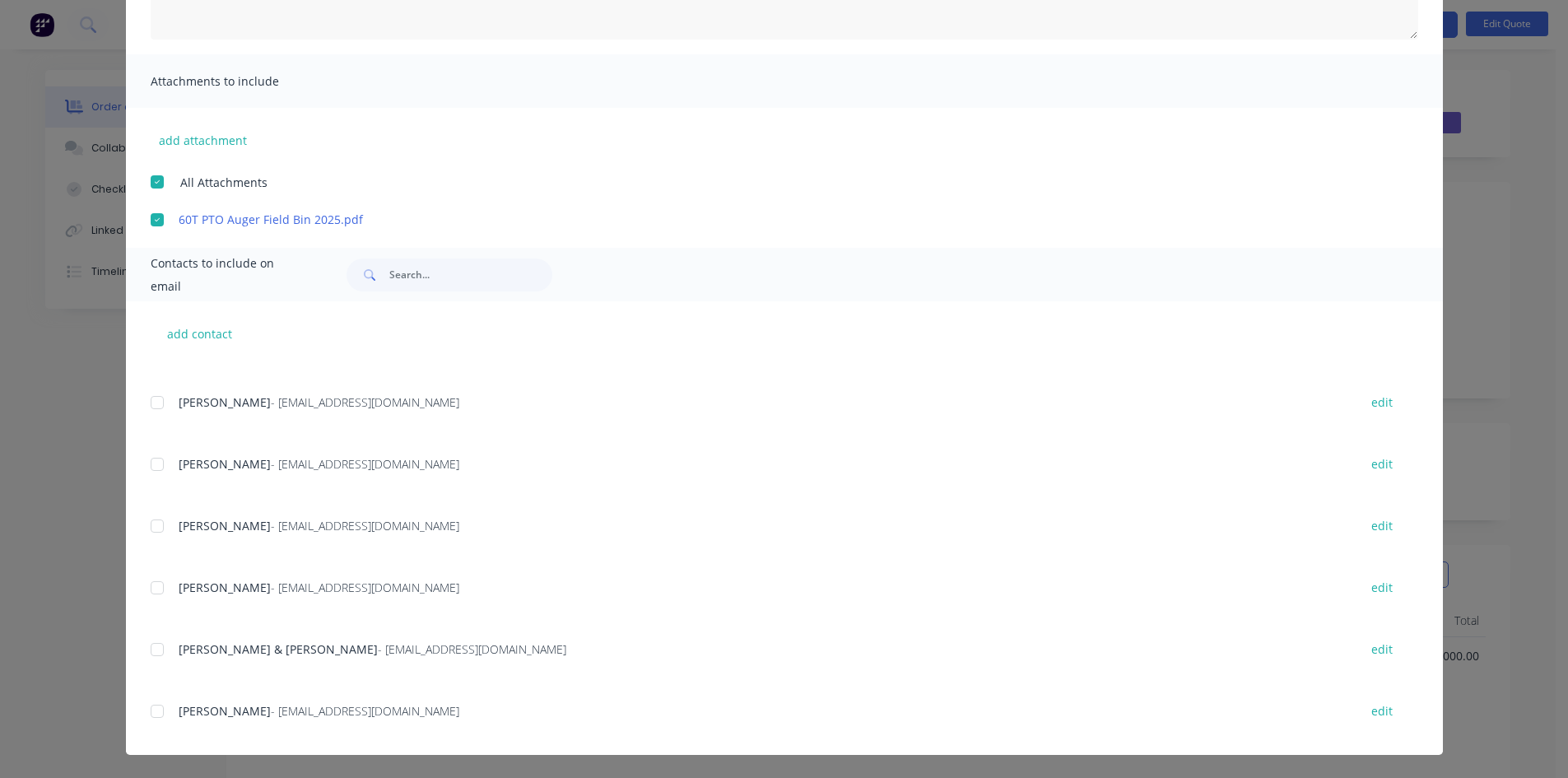
scroll to position [1463, 0]
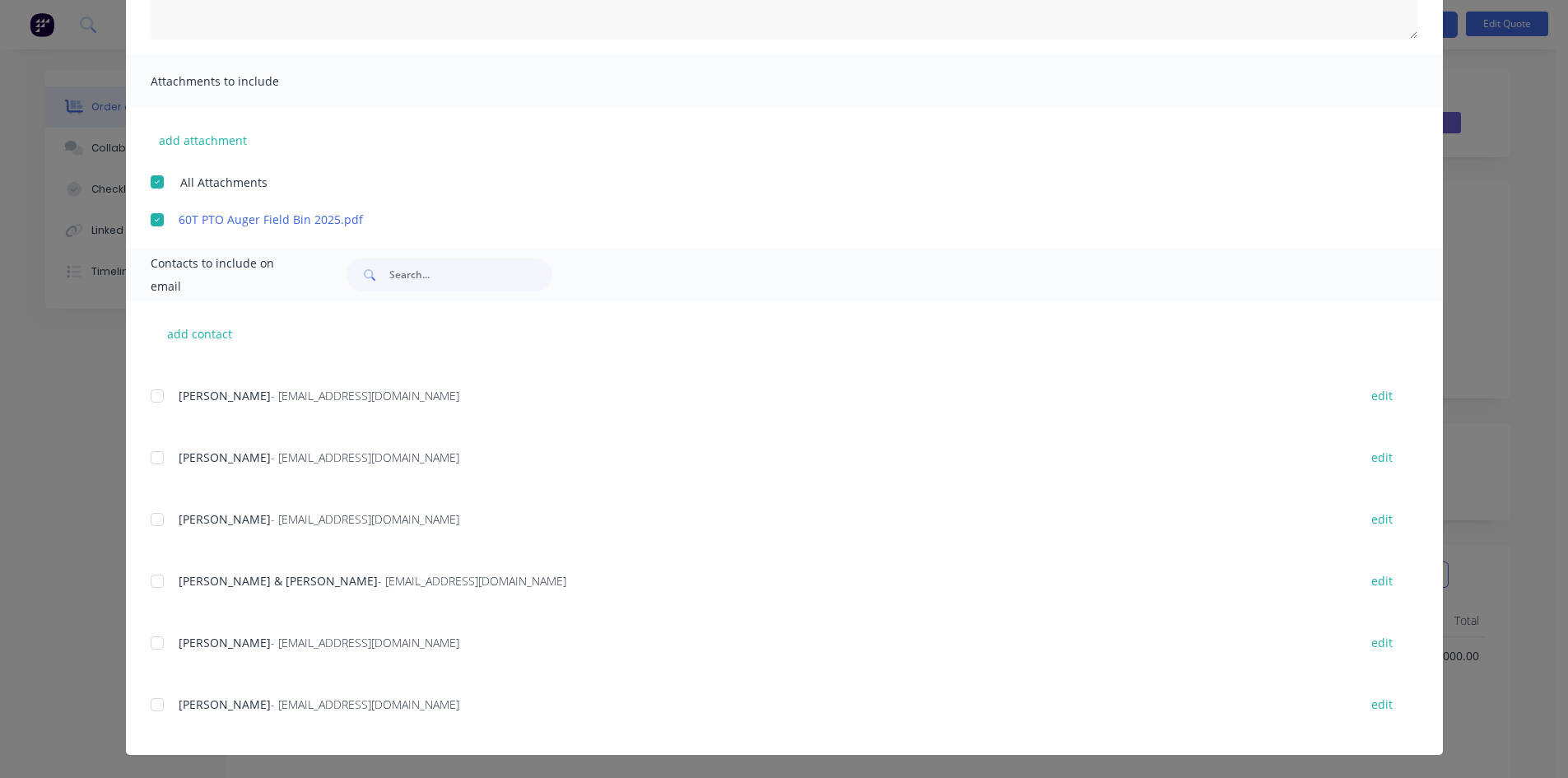
click at [150, 705] on div at bounding box center [157, 704] width 33 height 33
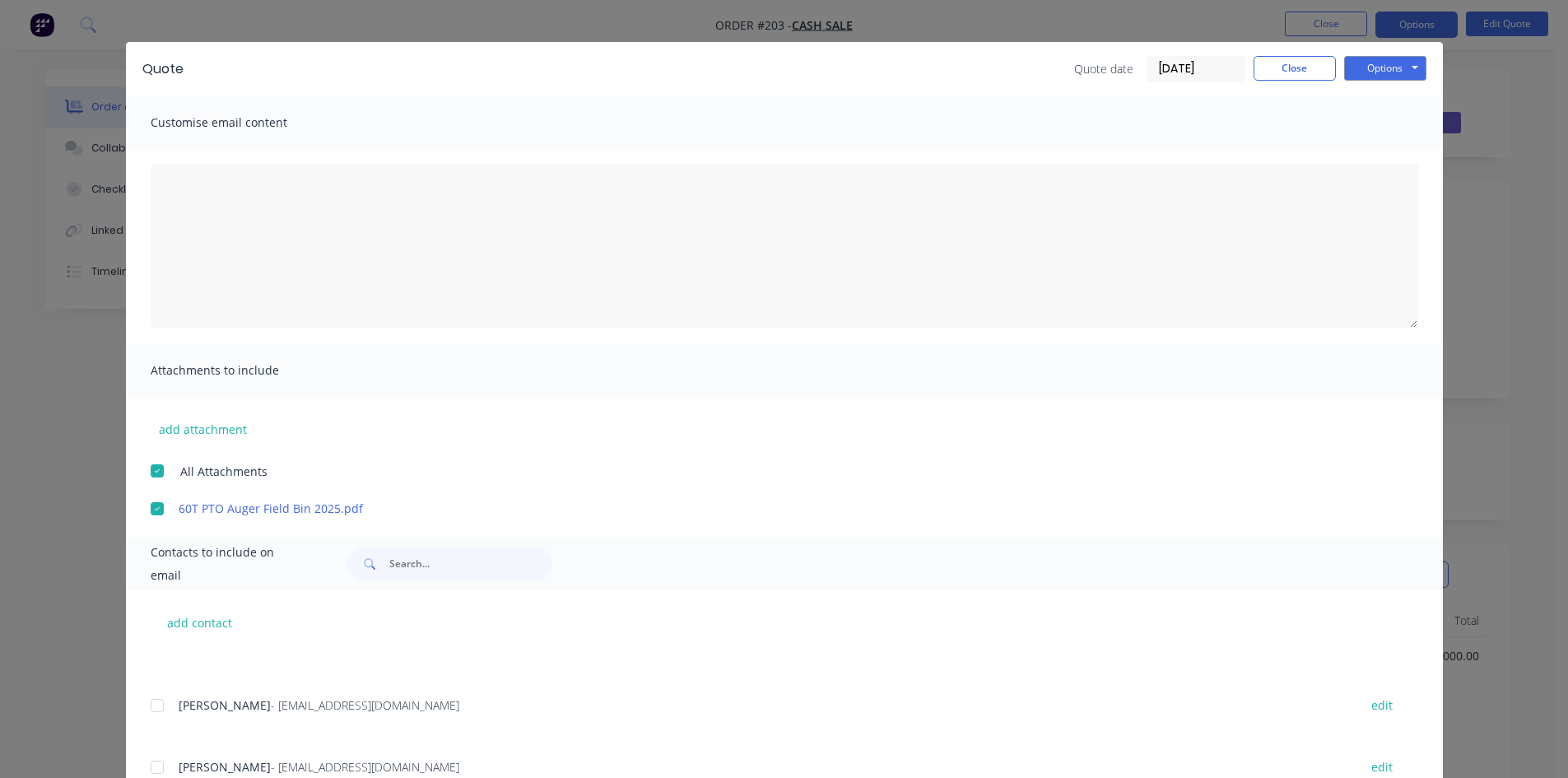
scroll to position [0, 0]
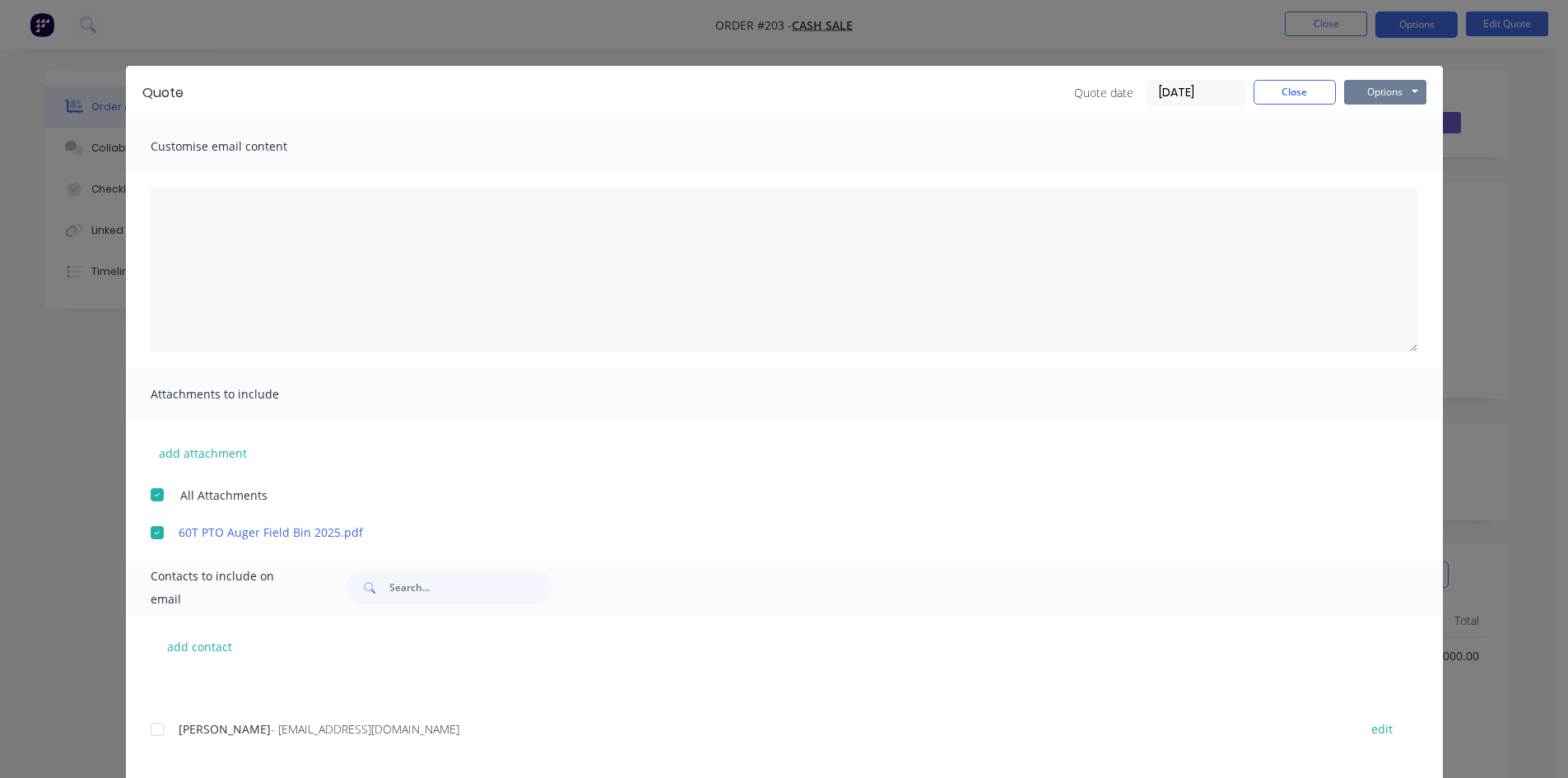
click at [1358, 90] on button "Options" at bounding box center [1385, 93] width 83 height 25
click at [1361, 118] on button "Preview" at bounding box center [1396, 121] width 105 height 27
drag, startPoint x: 154, startPoint y: 528, endPoint x: 175, endPoint y: 523, distance: 21.6
click at [154, 527] on div at bounding box center [157, 532] width 33 height 33
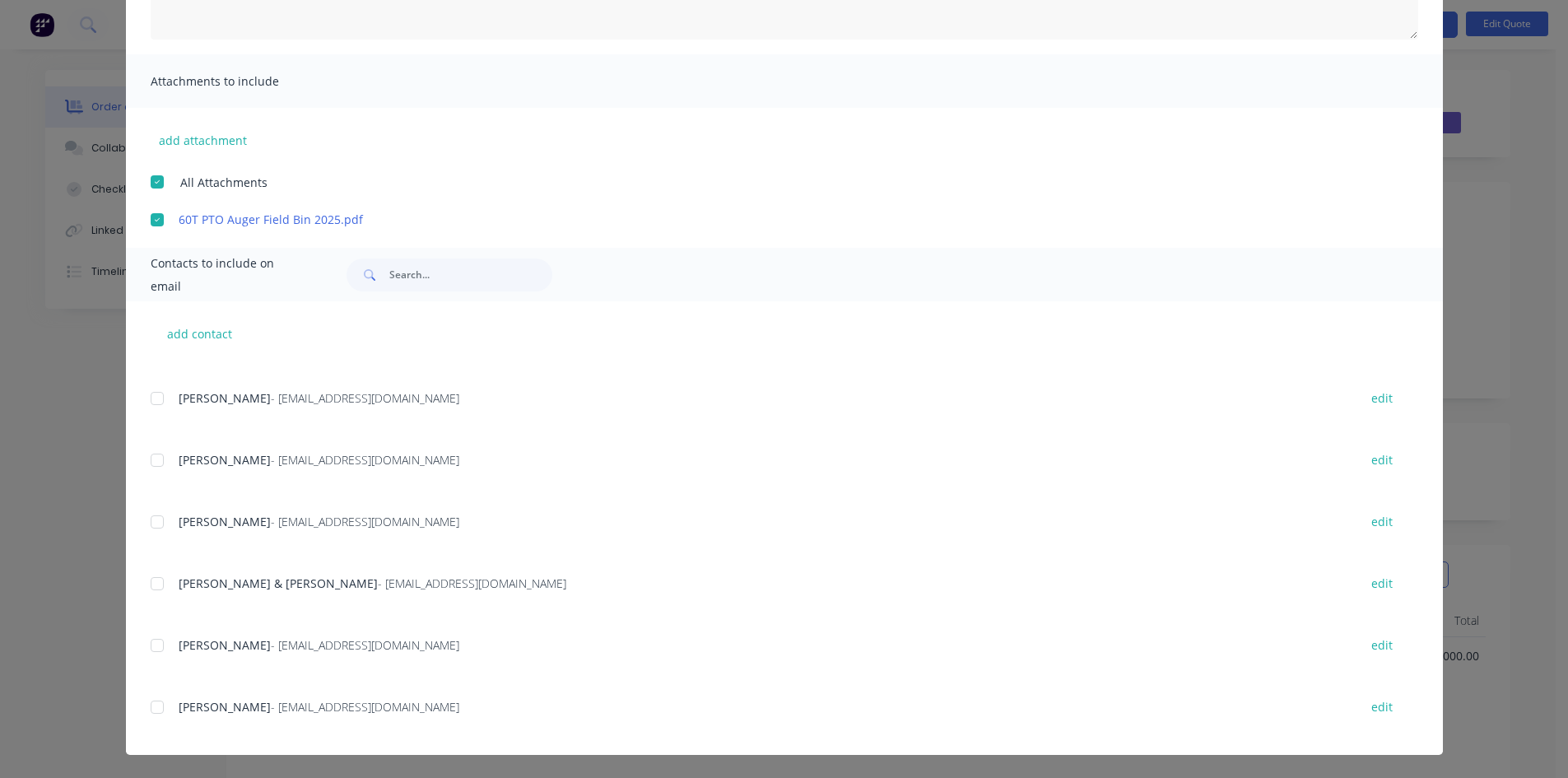
scroll to position [1463, 0]
click at [147, 704] on div at bounding box center [157, 704] width 33 height 33
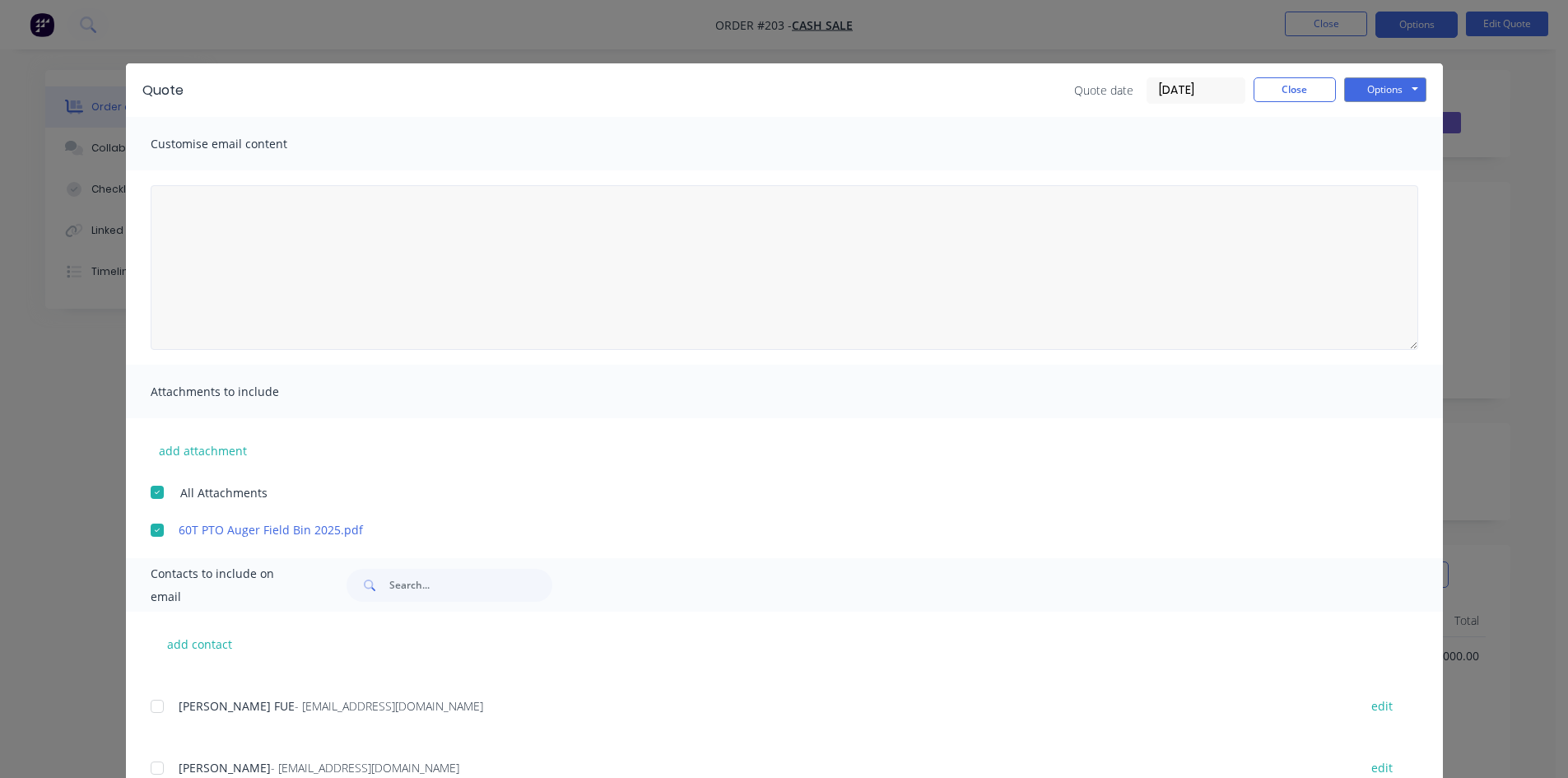
scroll to position [0, 0]
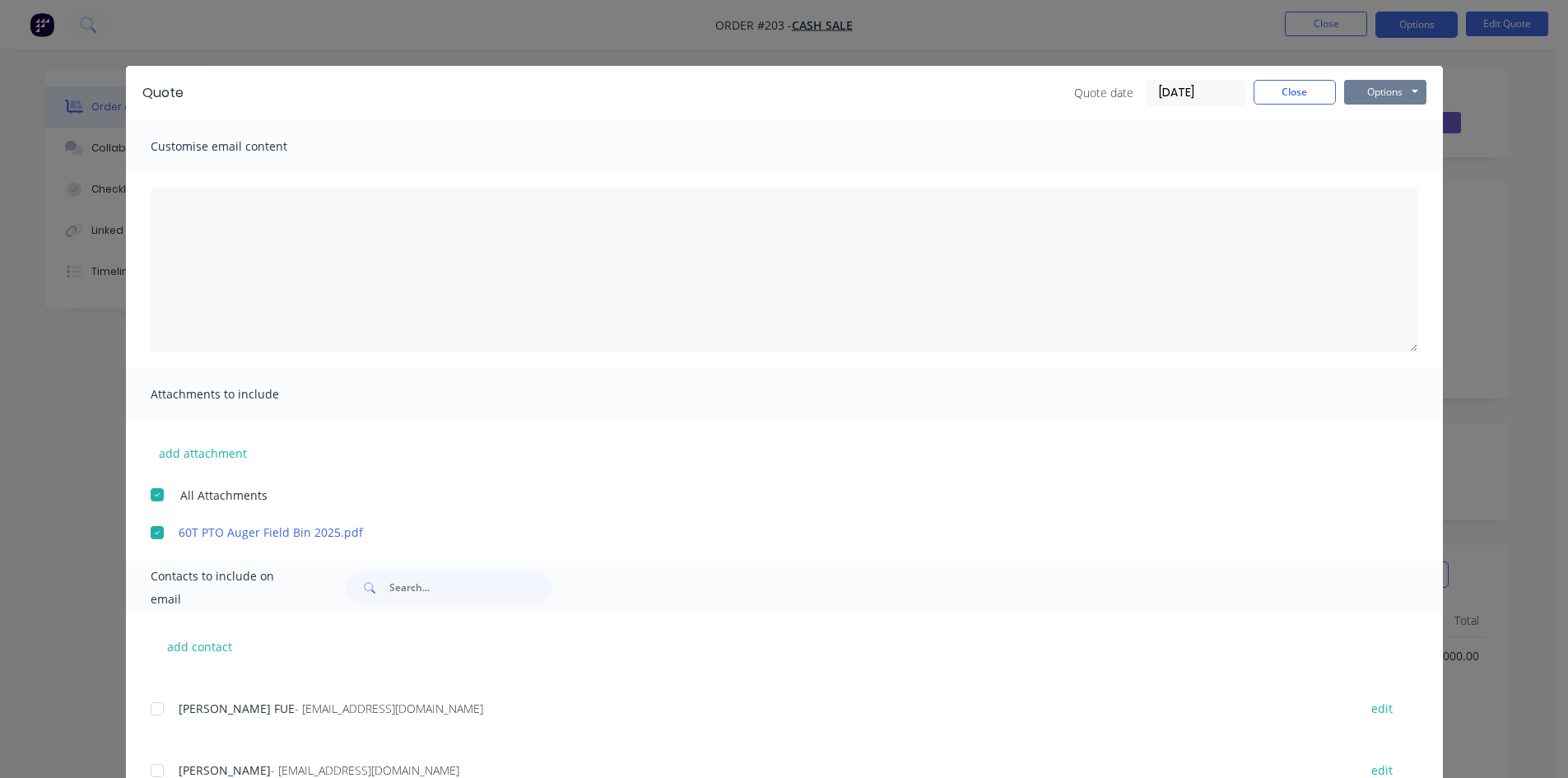
click at [1403, 93] on button "Options" at bounding box center [1385, 93] width 83 height 25
click at [1378, 174] on button "Email" at bounding box center [1396, 175] width 105 height 27
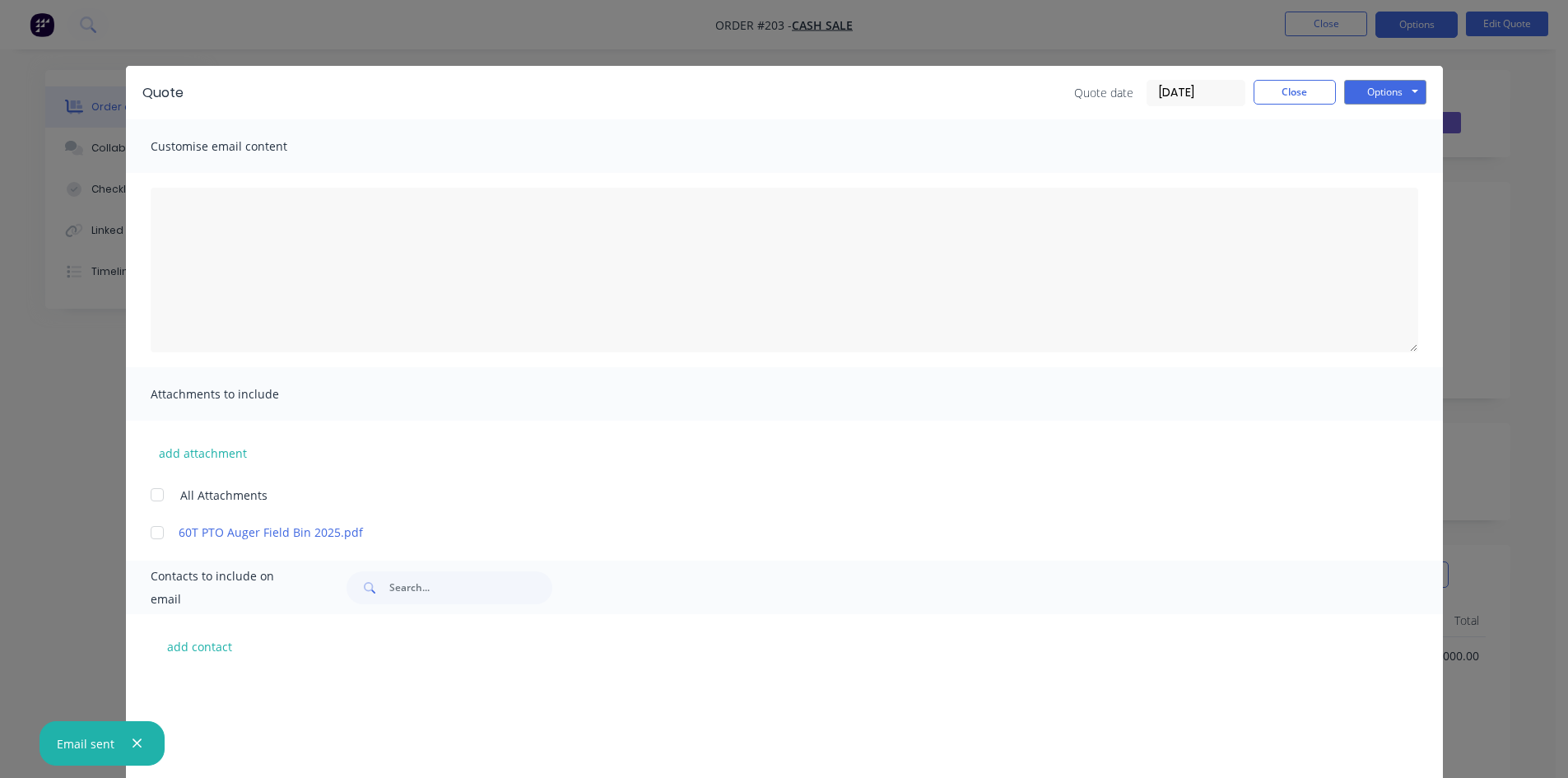
scroll to position [228, 0]
click at [141, 743] on button "button" at bounding box center [136, 743] width 21 height 21
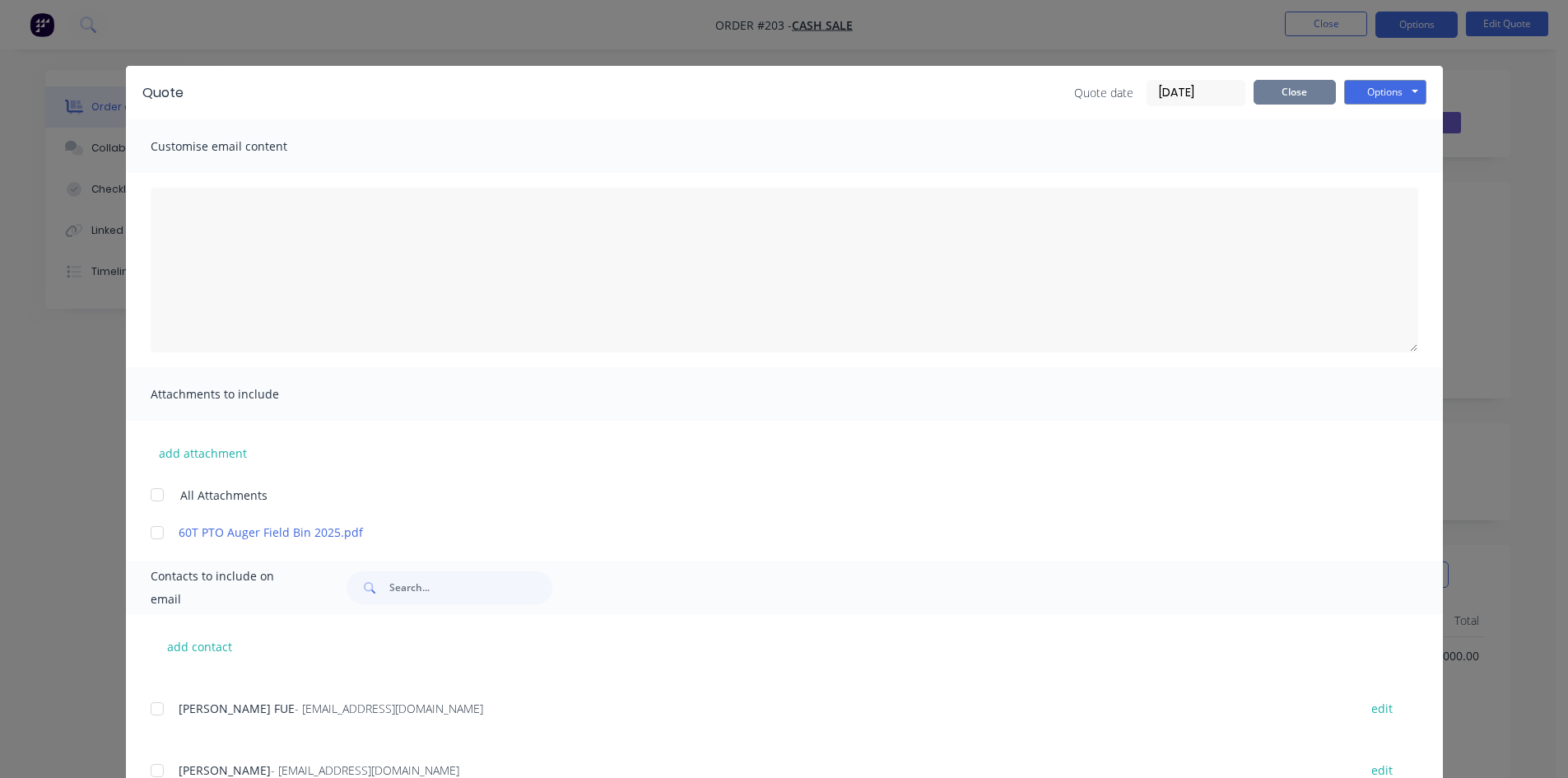
click at [1290, 87] on button "Close" at bounding box center [1295, 93] width 83 height 25
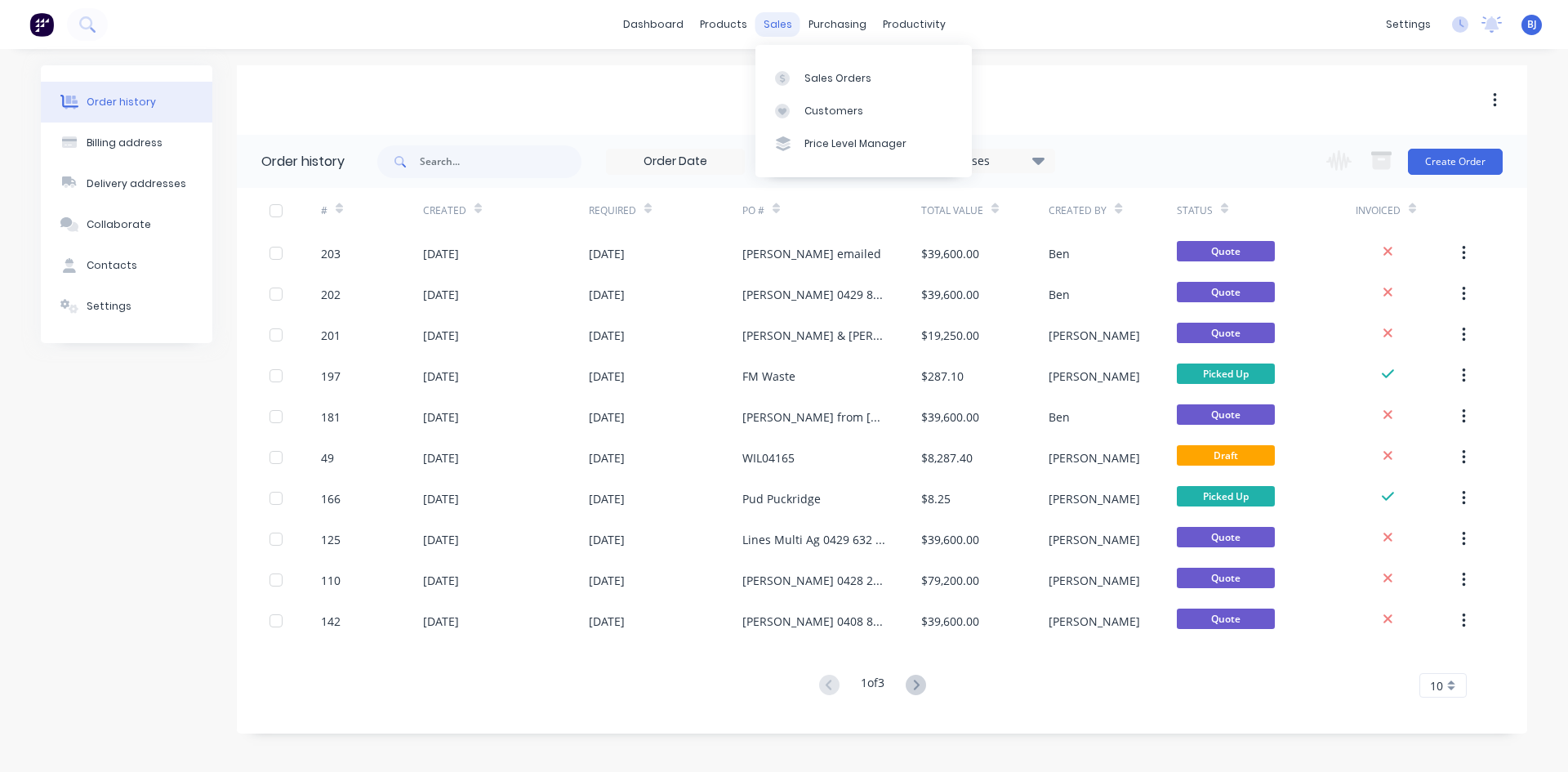
click at [763, 17] on div "sales" at bounding box center [778, 25] width 45 height 25
drag, startPoint x: 785, startPoint y: 28, endPoint x: 785, endPoint y: 43, distance: 15.0
click at [785, 28] on div "sales" at bounding box center [778, 25] width 45 height 25
click at [777, 75] on icon at bounding box center [782, 79] width 15 height 15
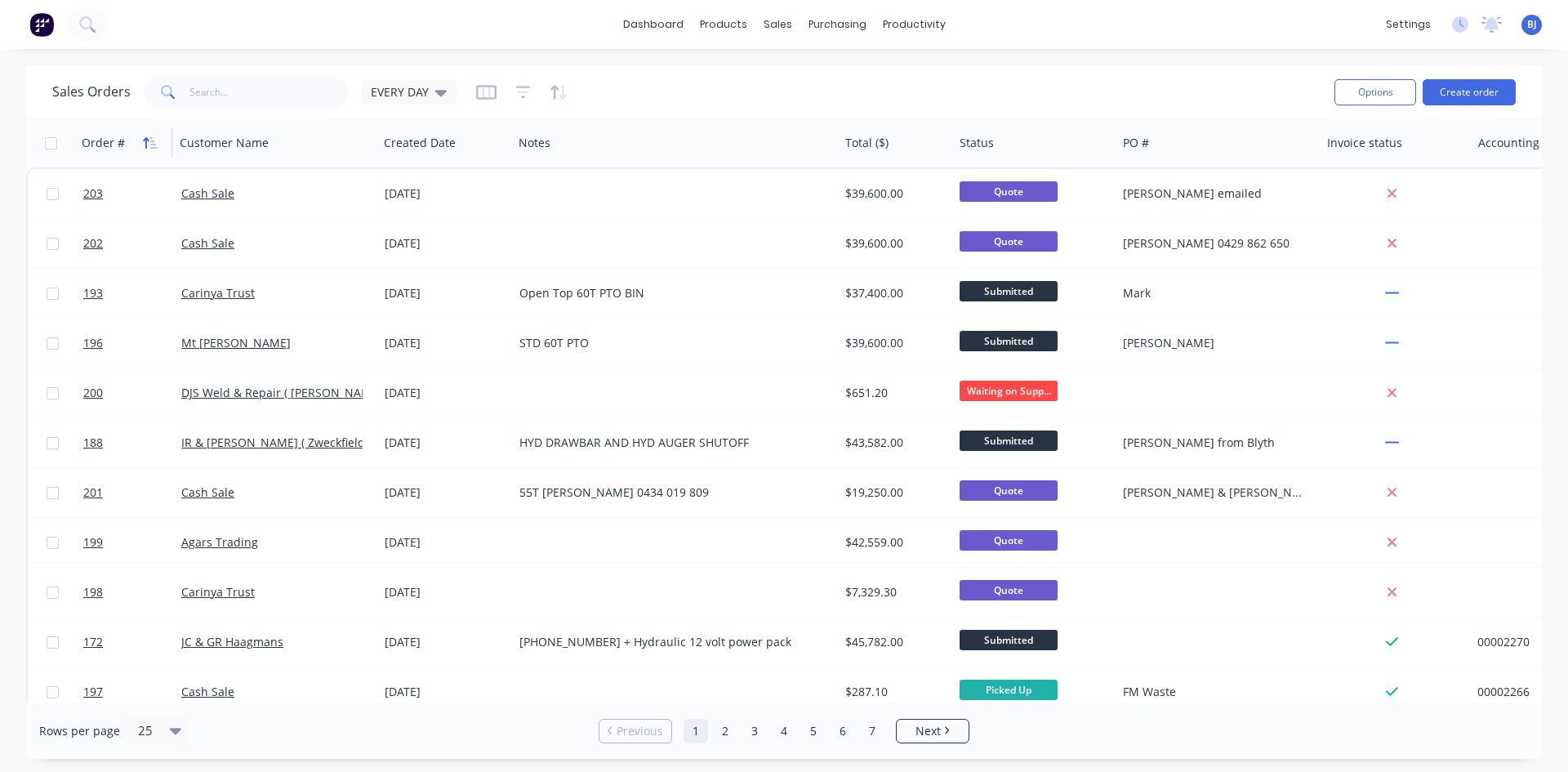
click at [153, 148] on icon "button" at bounding box center [153, 143] width 7 height 11
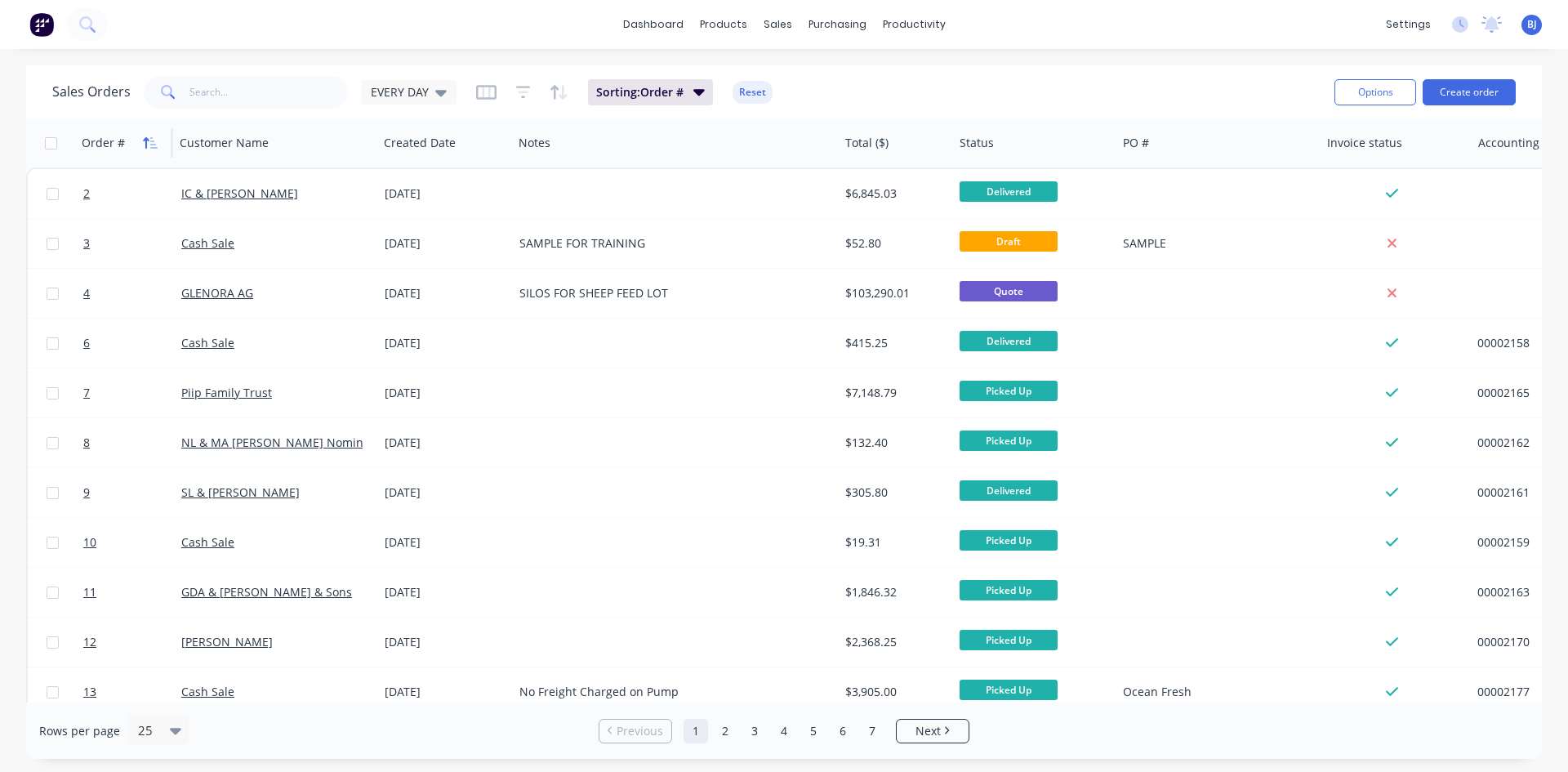
click at [148, 150] on button "button" at bounding box center [150, 143] width 25 height 25
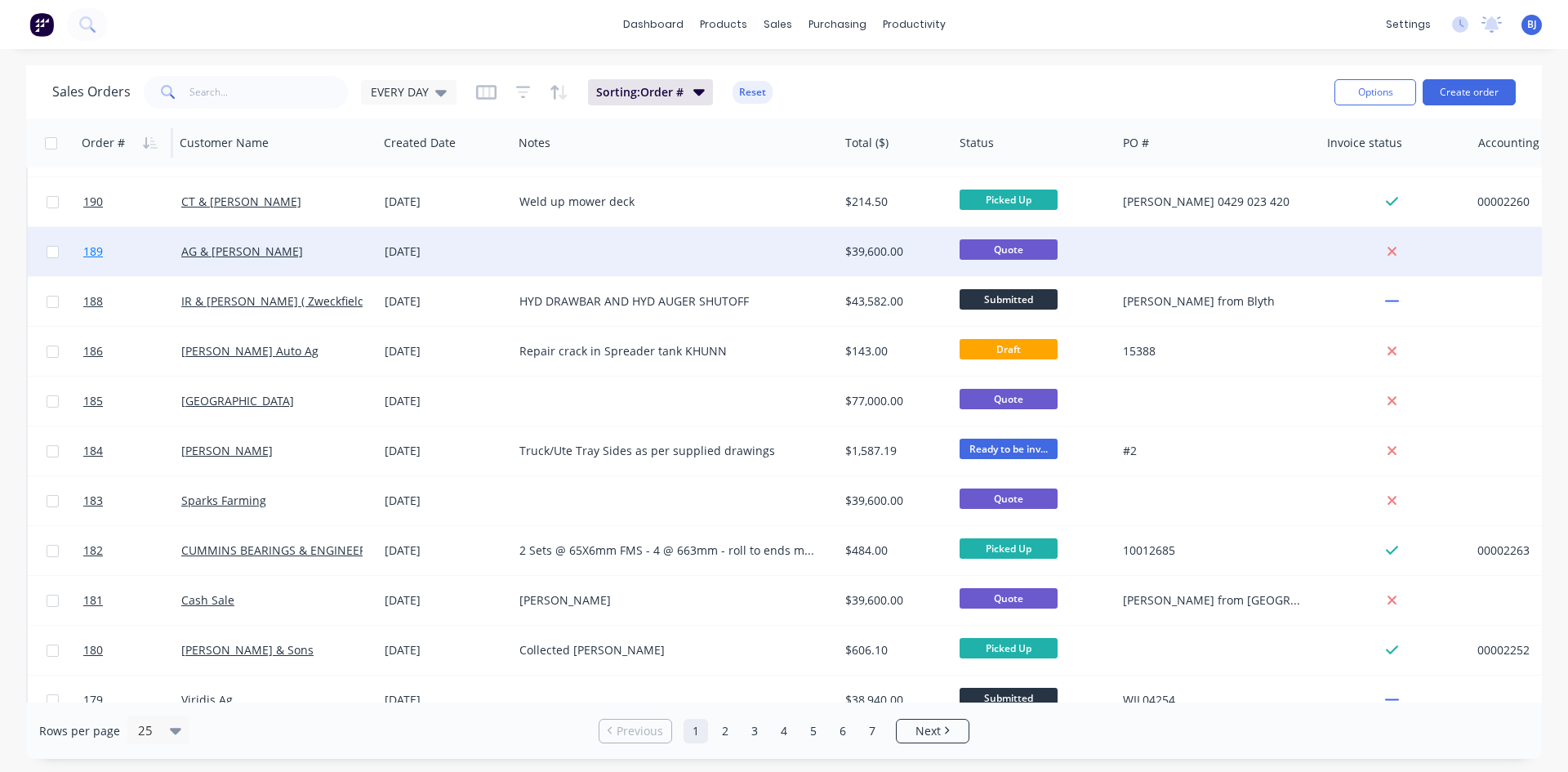
scroll to position [719, 0]
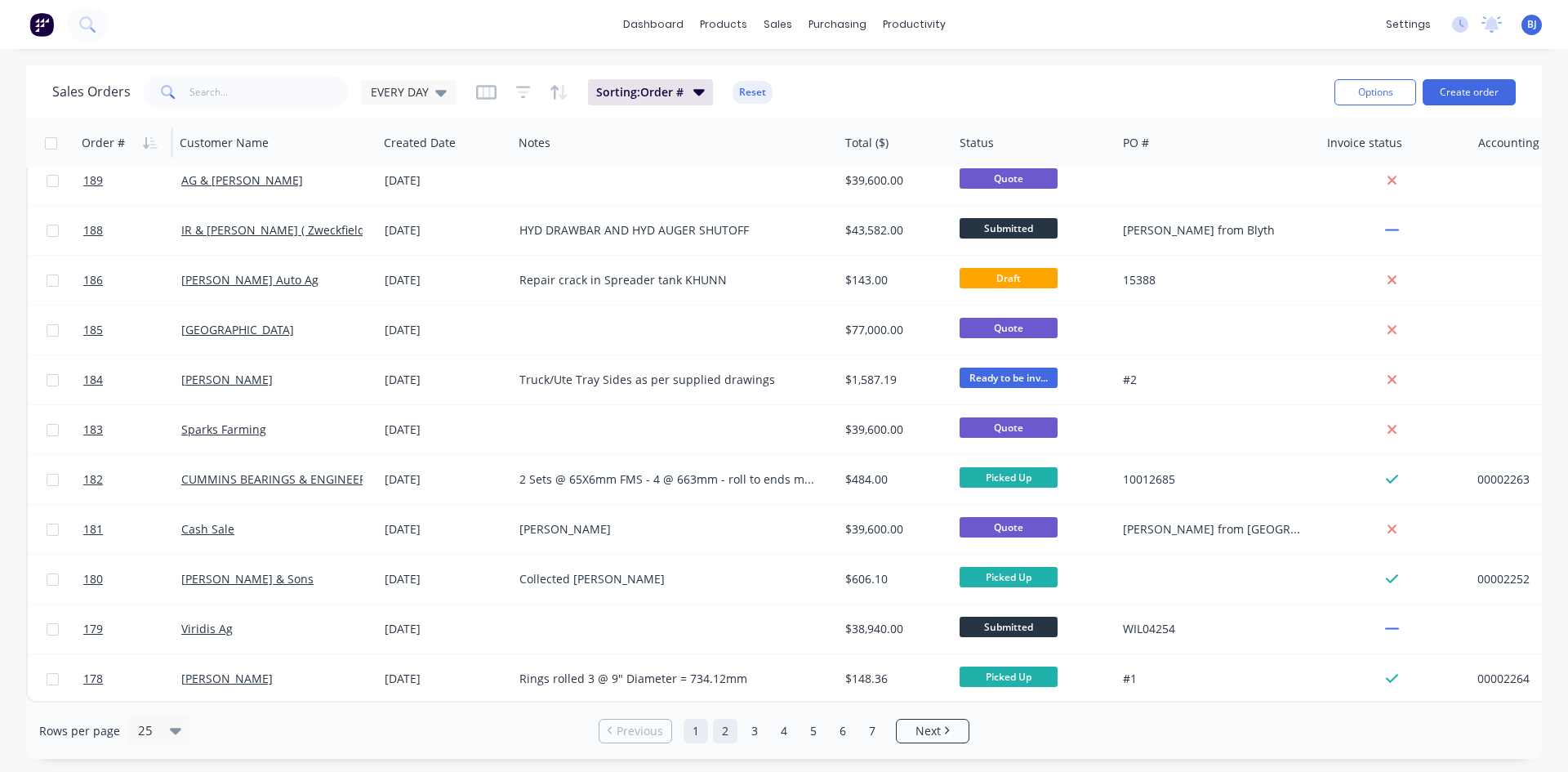
click at [722, 732] on link "2" at bounding box center [725, 731] width 25 height 25
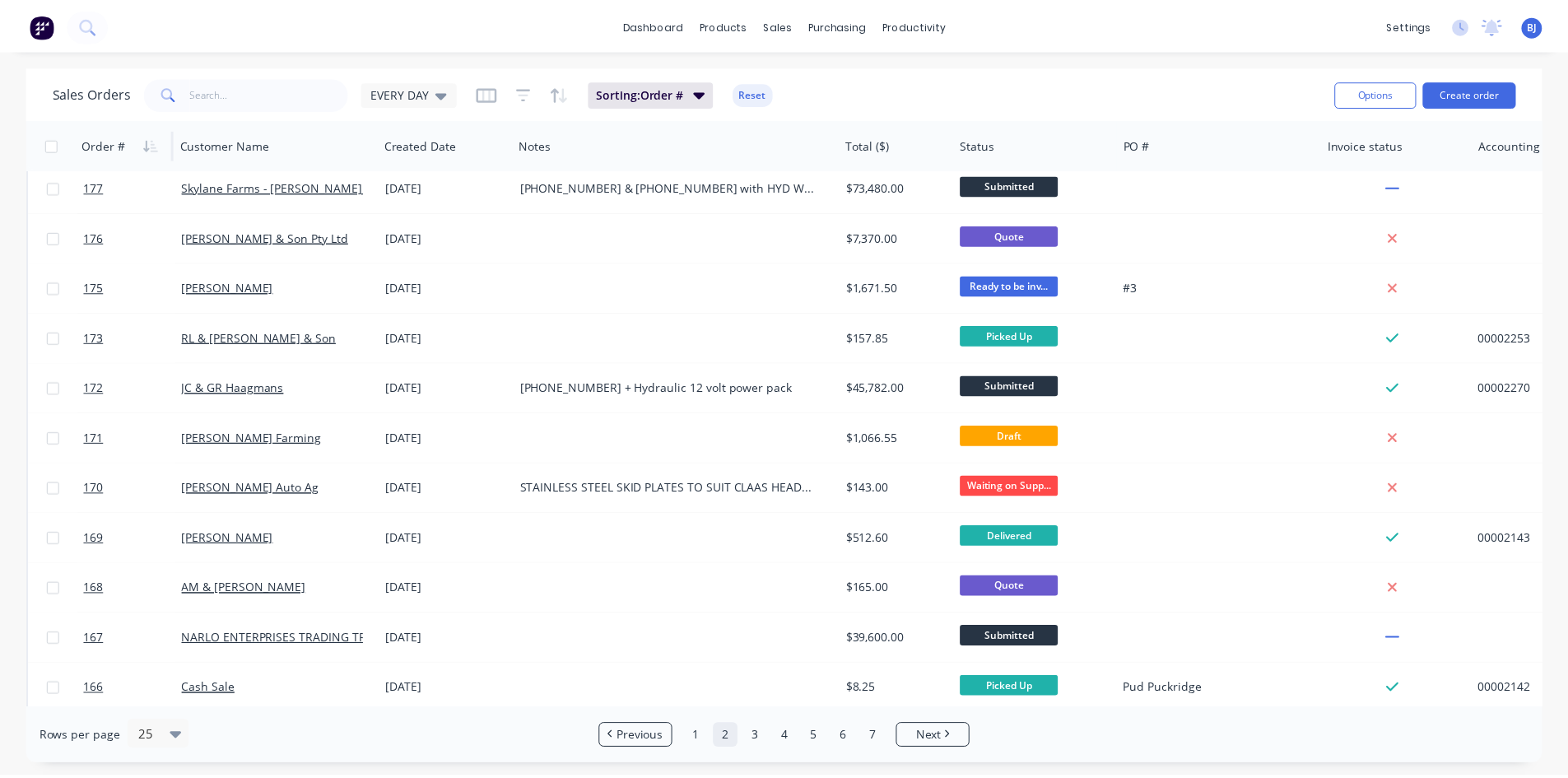
scroll to position [0, 0]
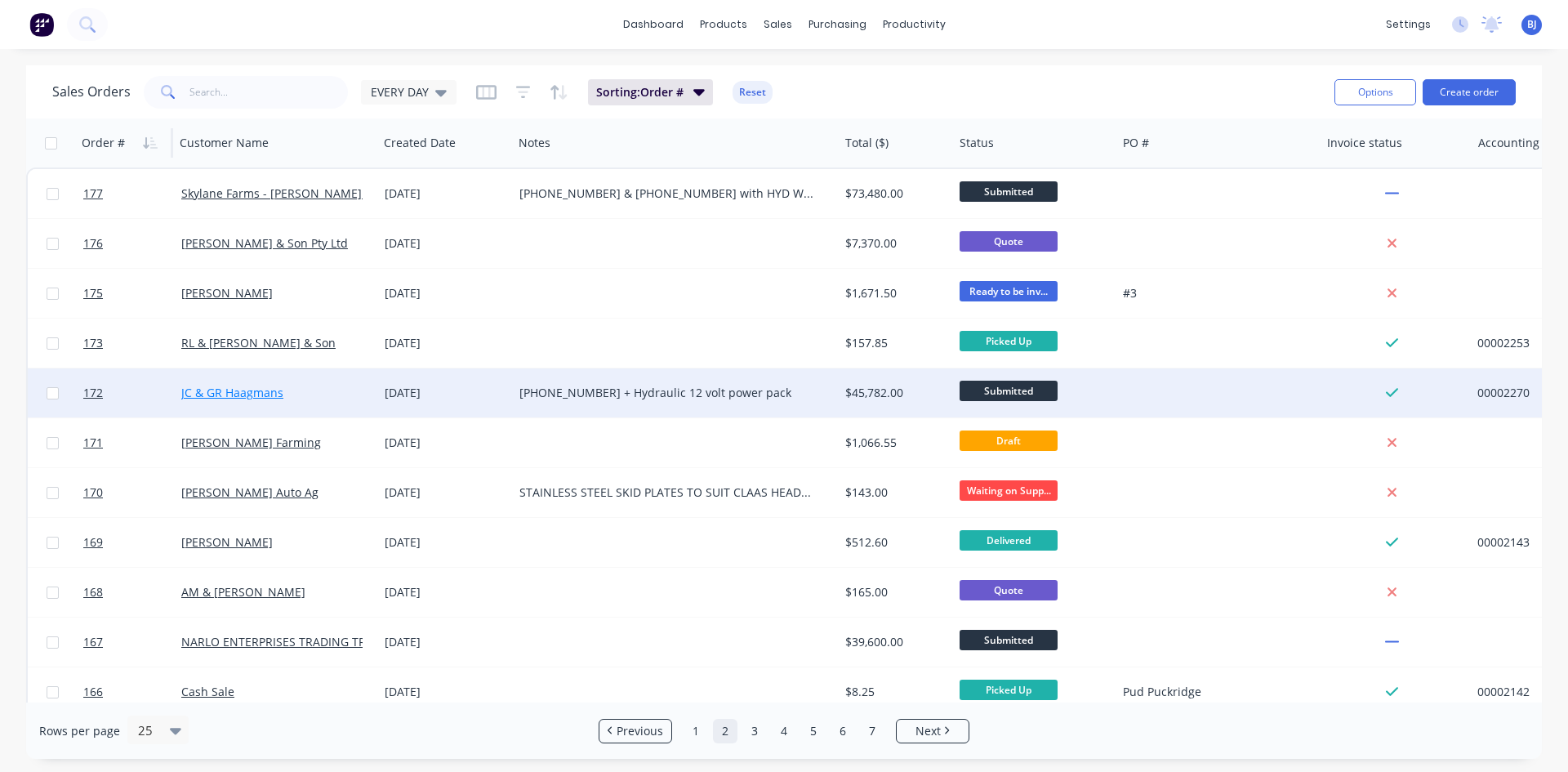
click at [215, 391] on link "JC & GR Haagmans" at bounding box center [232, 392] width 102 height 16
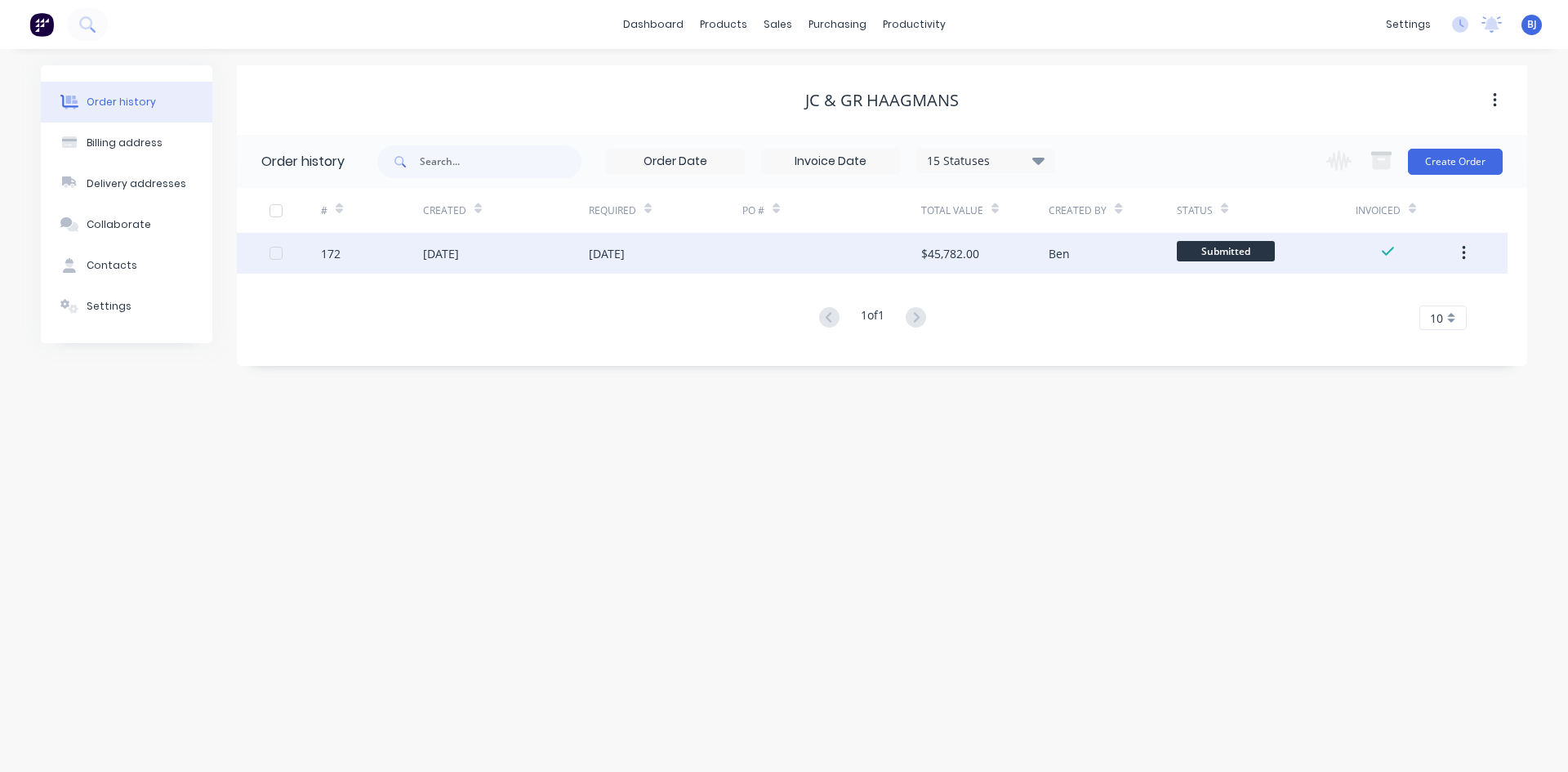
click at [429, 259] on div "[DATE]" at bounding box center [441, 254] width 36 height 17
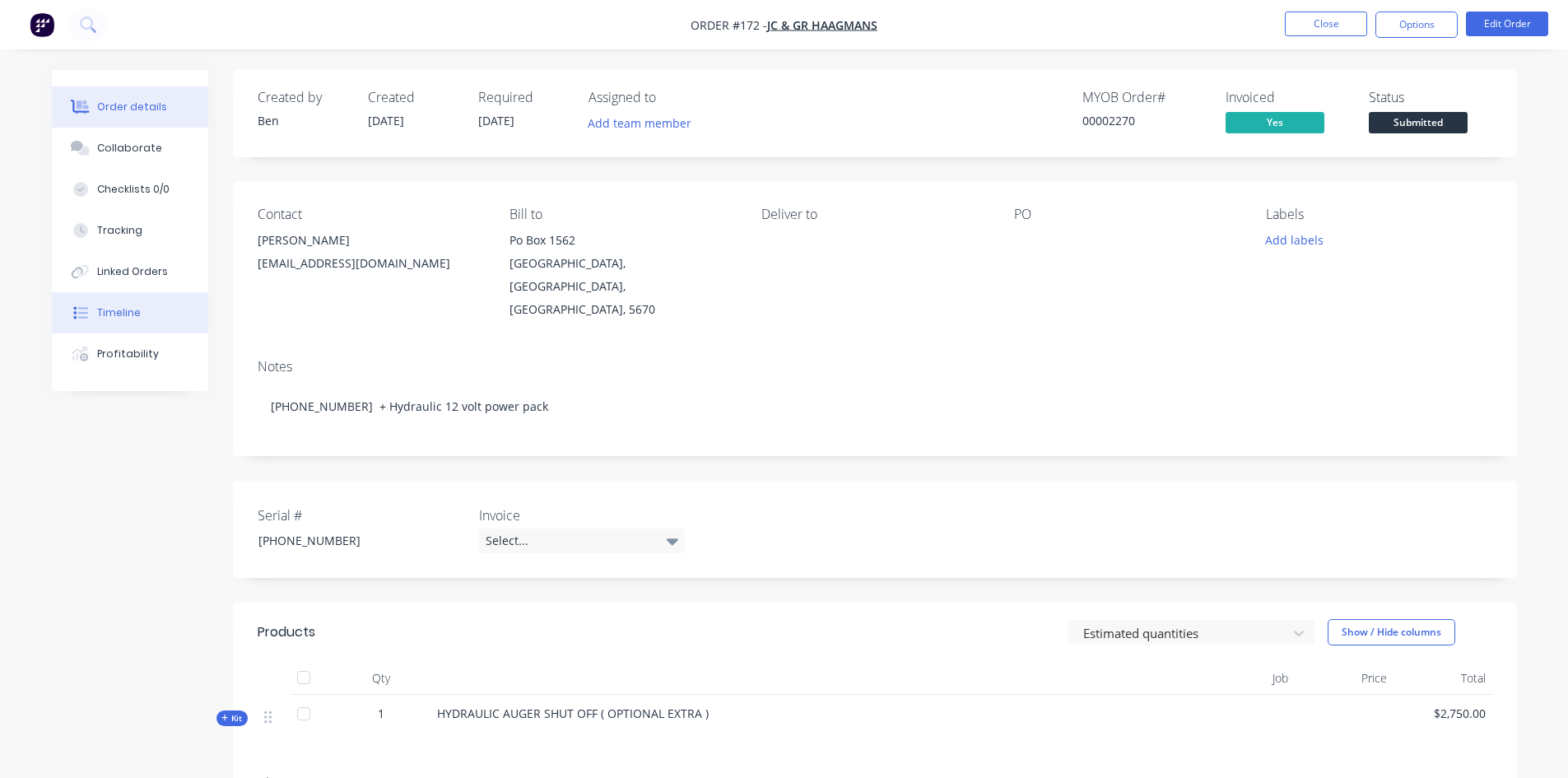
click at [127, 315] on div "Timeline" at bounding box center [118, 313] width 44 height 15
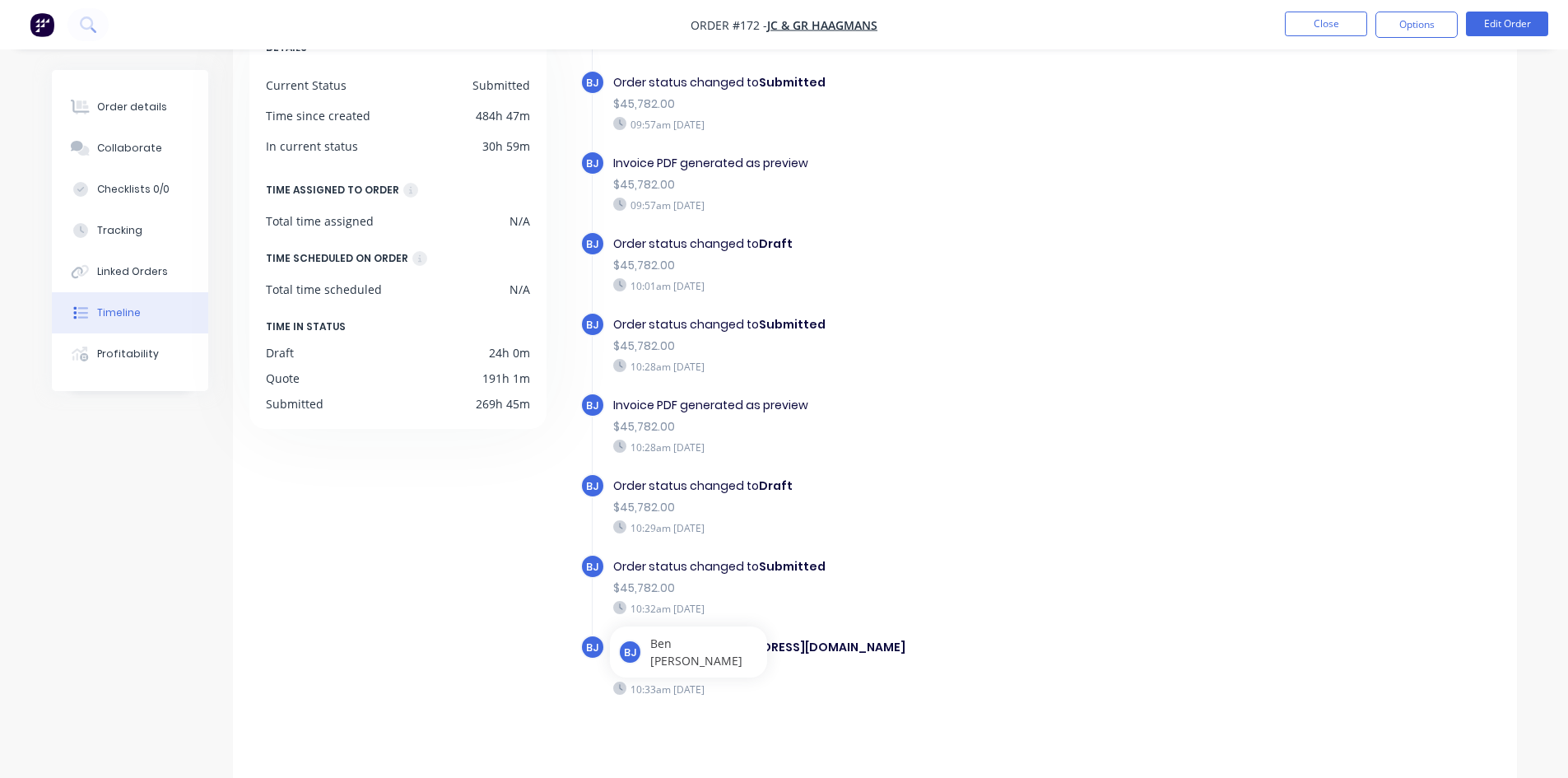
scroll to position [126, 0]
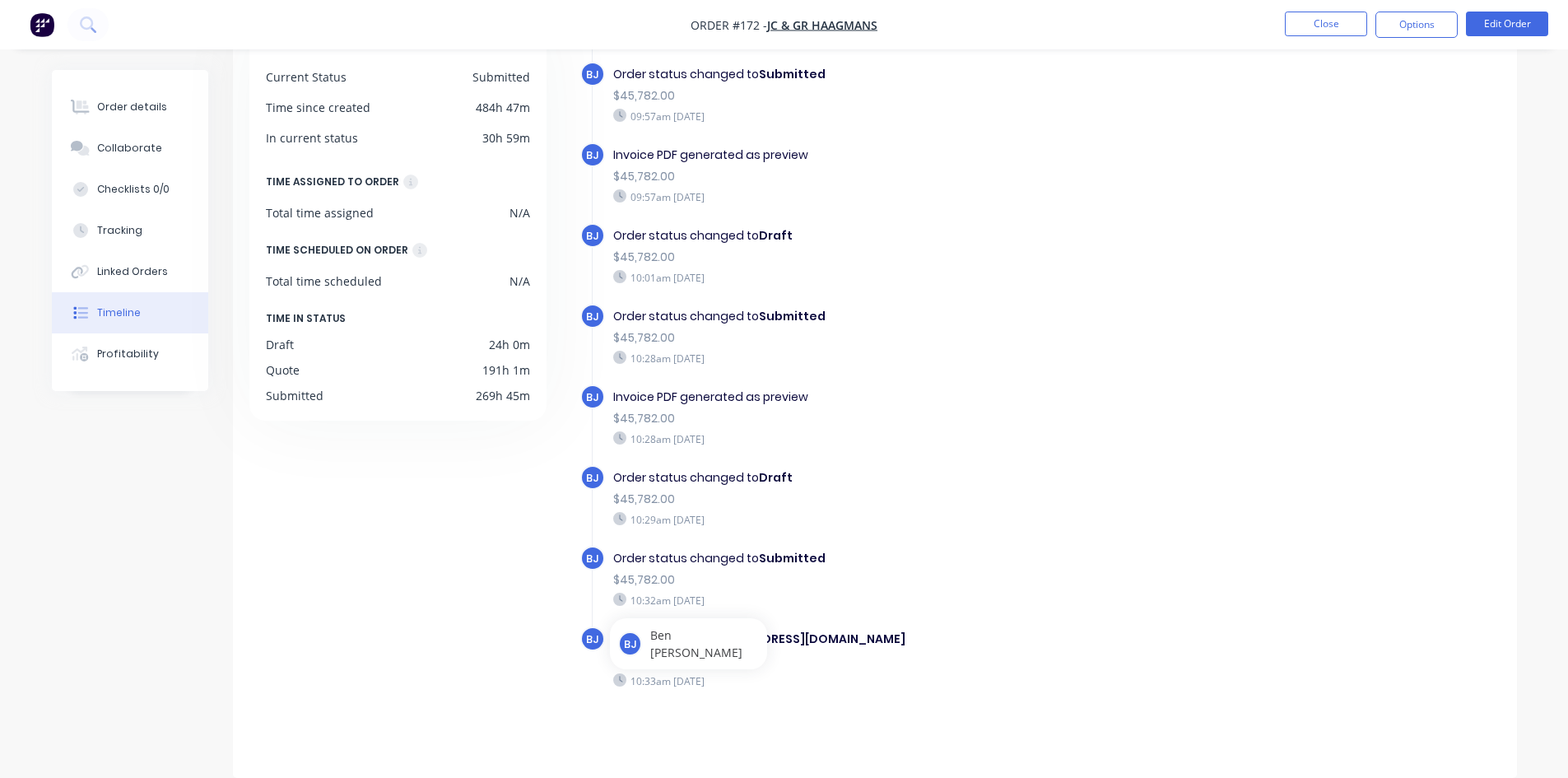
click at [1064, 603] on div "10:32am [DATE]" at bounding box center [897, 600] width 570 height 15
click at [464, 663] on div "DETAILS Current Status Submitted Time since created 484h 47m In current status …" at bounding box center [406, 384] width 313 height 739
click at [866, 563] on div "Order status changed to Submitted" at bounding box center [897, 558] width 570 height 17
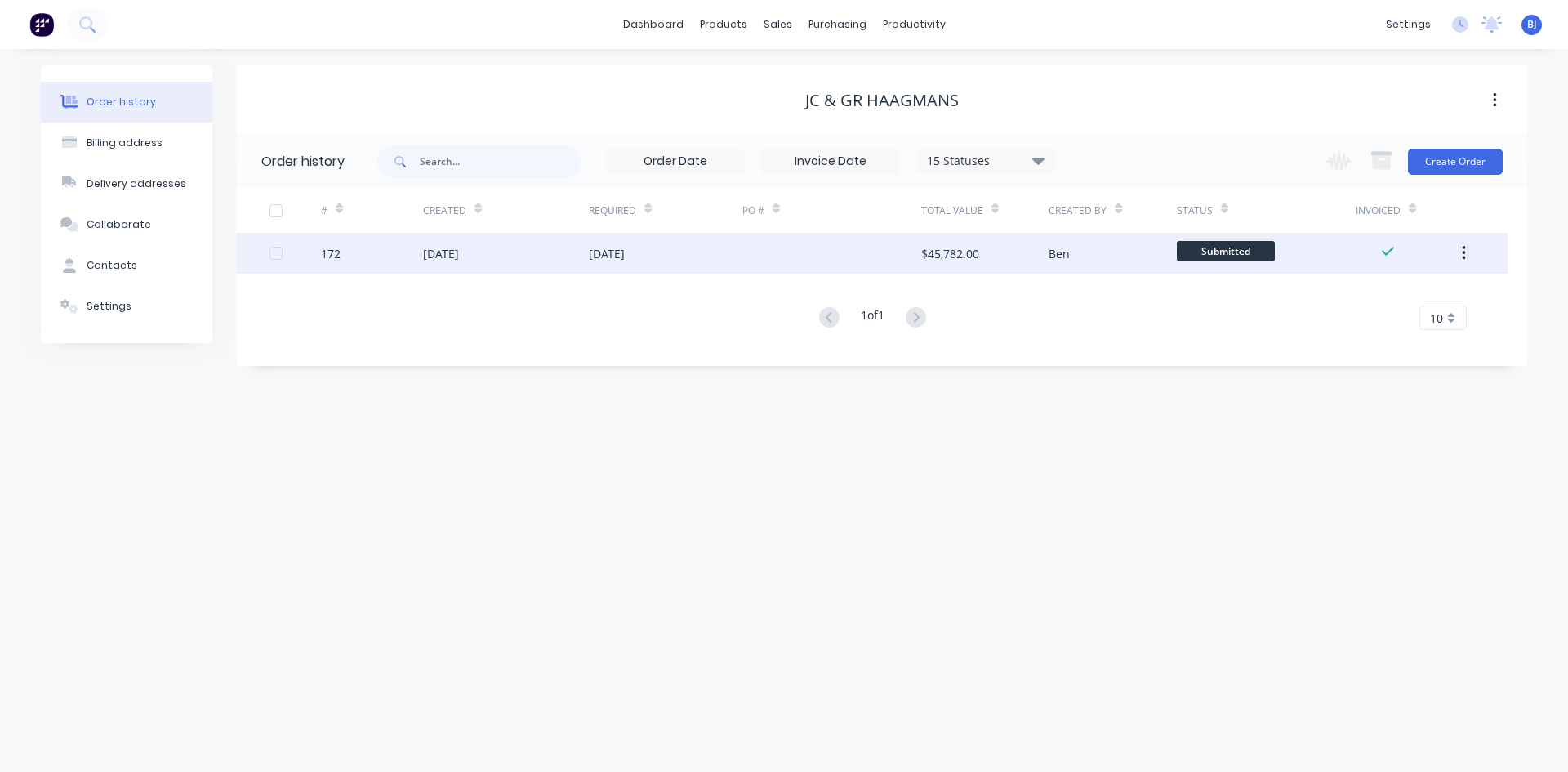
click at [421, 252] on div "172" at bounding box center [372, 254] width 102 height 41
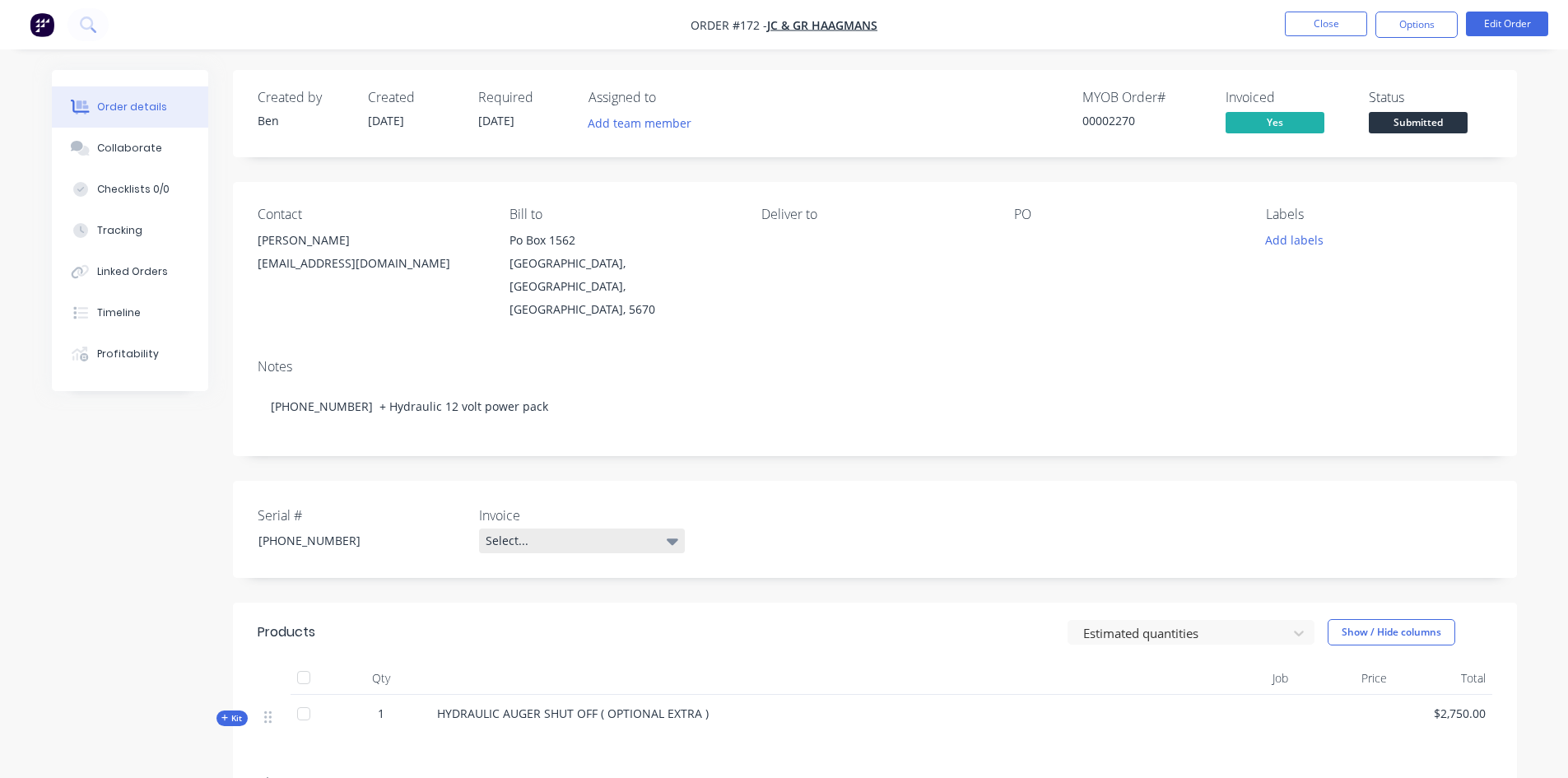
click at [669, 538] on icon at bounding box center [672, 542] width 12 height 7
click at [835, 484] on div "Serial # [PHONE_NUMBER] Invoice Select..." at bounding box center [875, 528] width 1284 height 97
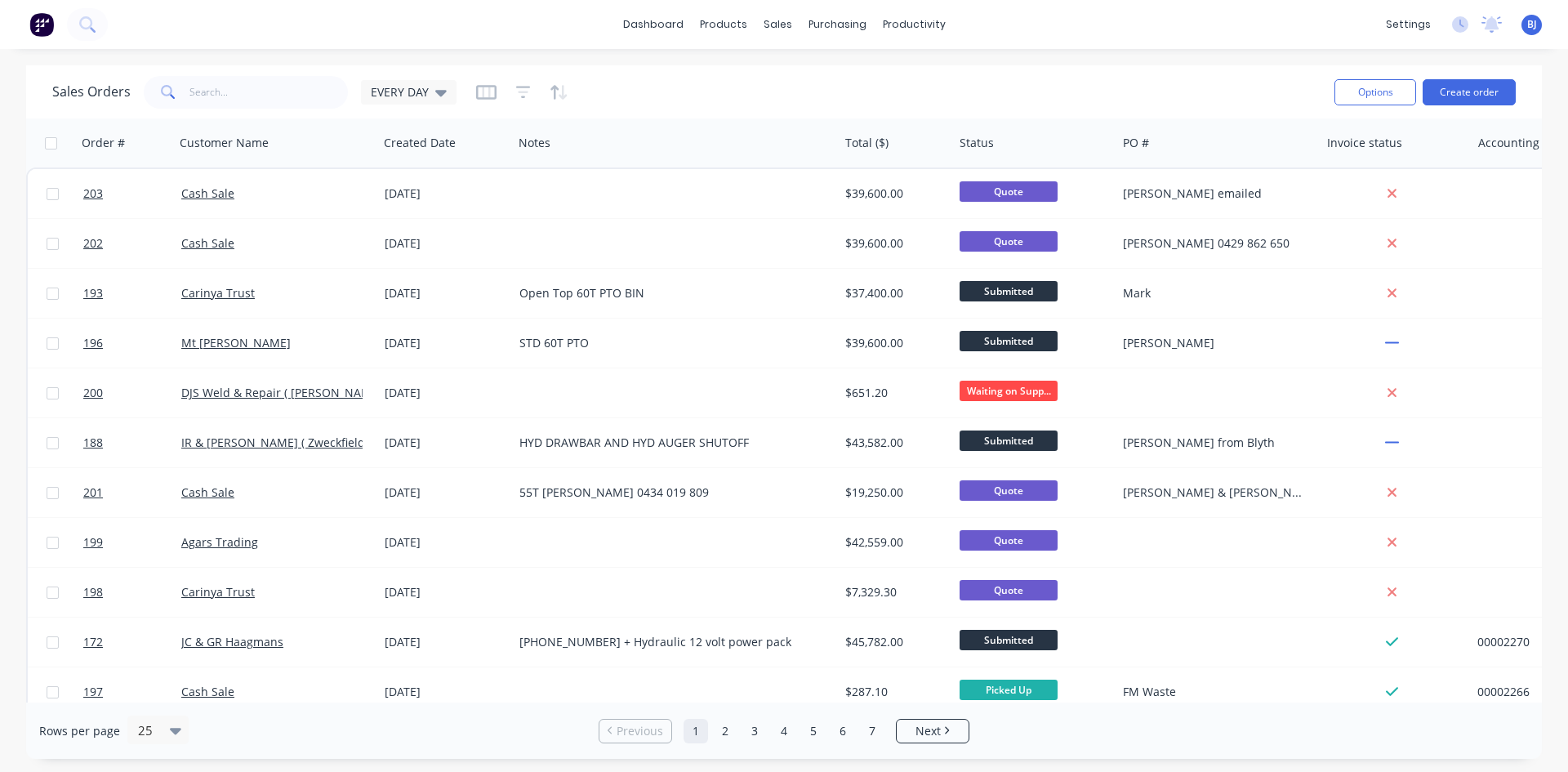
click at [1525, 30] on div "[PERSON_NAME] Engineers [PERSON_NAME] Administrator Profile Sign out" at bounding box center [1531, 25] width 21 height 21
click at [1527, 31] on span "BJ" at bounding box center [1532, 25] width 10 height 15
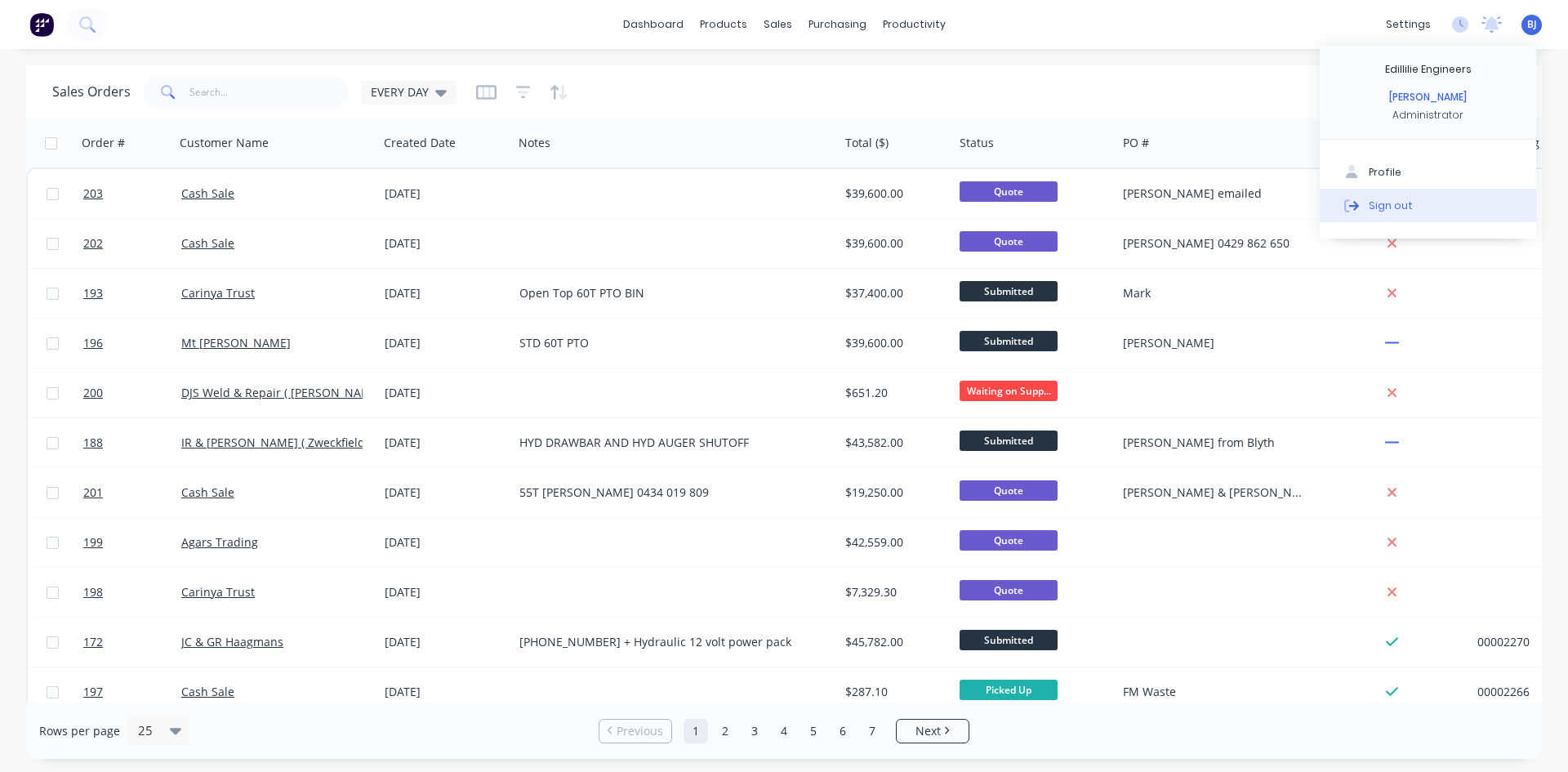
click at [1397, 208] on div "Sign out" at bounding box center [1391, 205] width 44 height 15
